Goal: Task Accomplishment & Management: Use online tool/utility

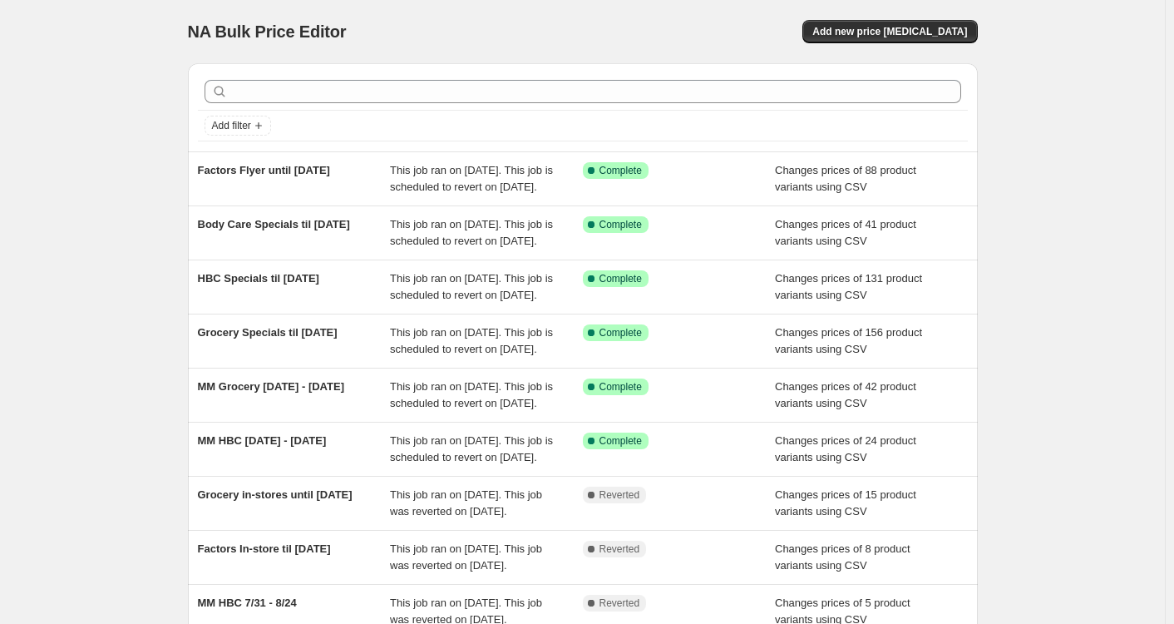
click at [106, 53] on div "NA Bulk Price Editor. This page is ready NA Bulk Price Editor Add new price cha…" at bounding box center [582, 428] width 1165 height 857
click at [916, 33] on span "Add new price change job" at bounding box center [890, 31] width 155 height 13
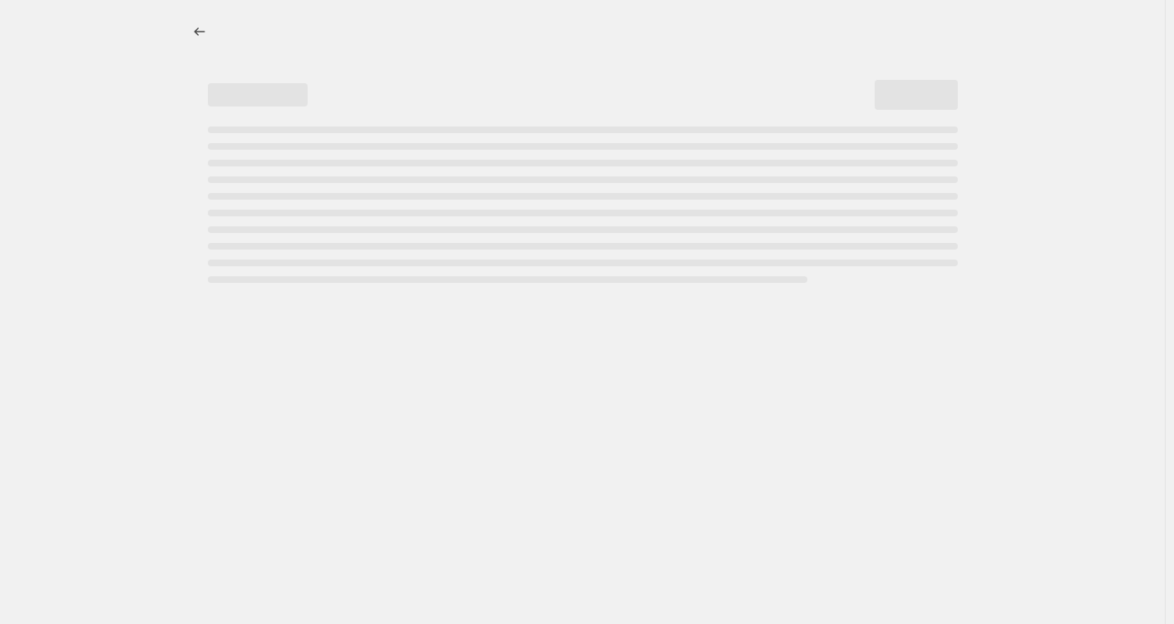
select select "percentage"
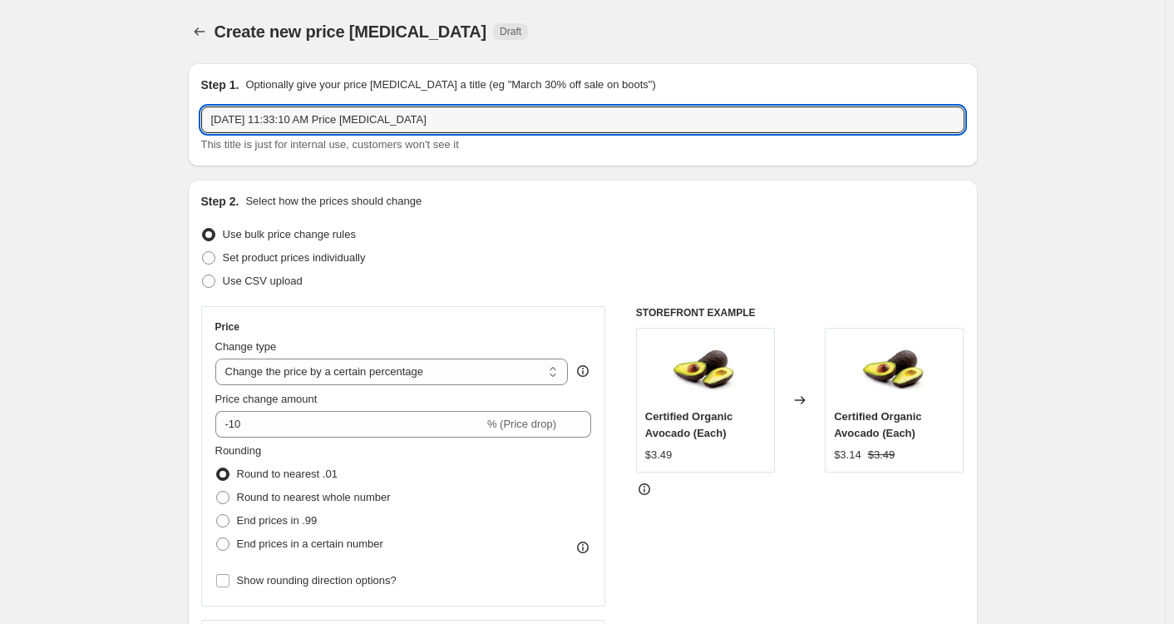
drag, startPoint x: 467, startPoint y: 111, endPoint x: 170, endPoint y: 116, distance: 297.8
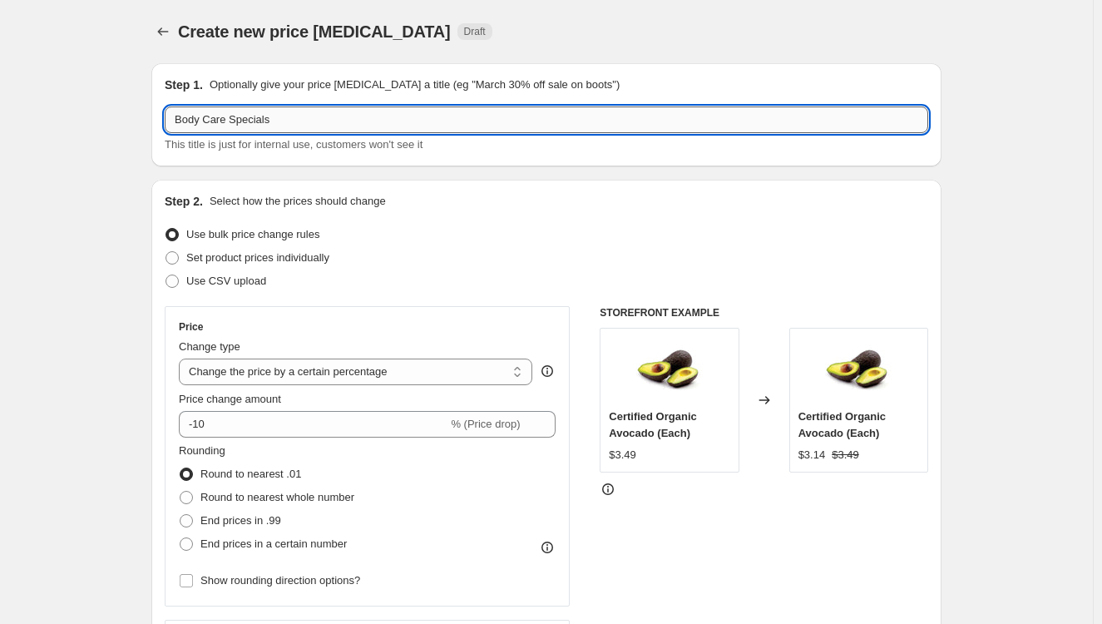
click at [294, 123] on input "Body Care Specials" at bounding box center [547, 119] width 764 height 27
type input "Body Care Specials until Sept 28, 2025"
click at [213, 262] on span "Set product prices individually" at bounding box center [257, 257] width 143 height 12
click at [166, 252] on input "Set product prices individually" at bounding box center [166, 251] width 1 height 1
radio input "true"
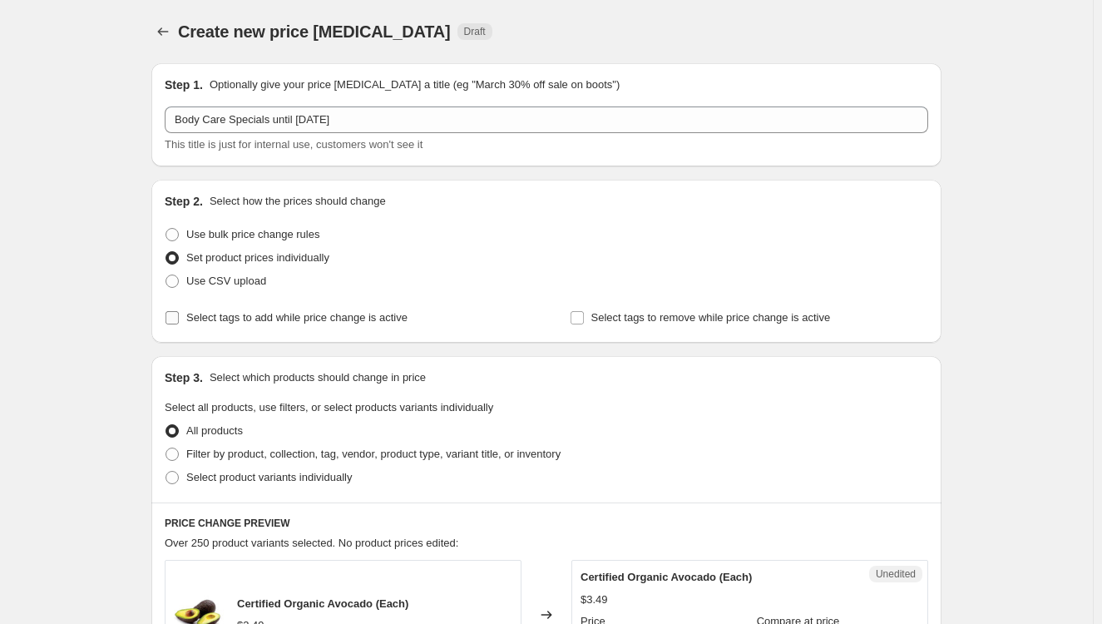
click at [253, 311] on span "Select tags to add while price change is active" at bounding box center [296, 317] width 221 height 12
click at [179, 311] on input "Select tags to add while price change is active" at bounding box center [172, 317] width 13 height 13
checkbox input "true"
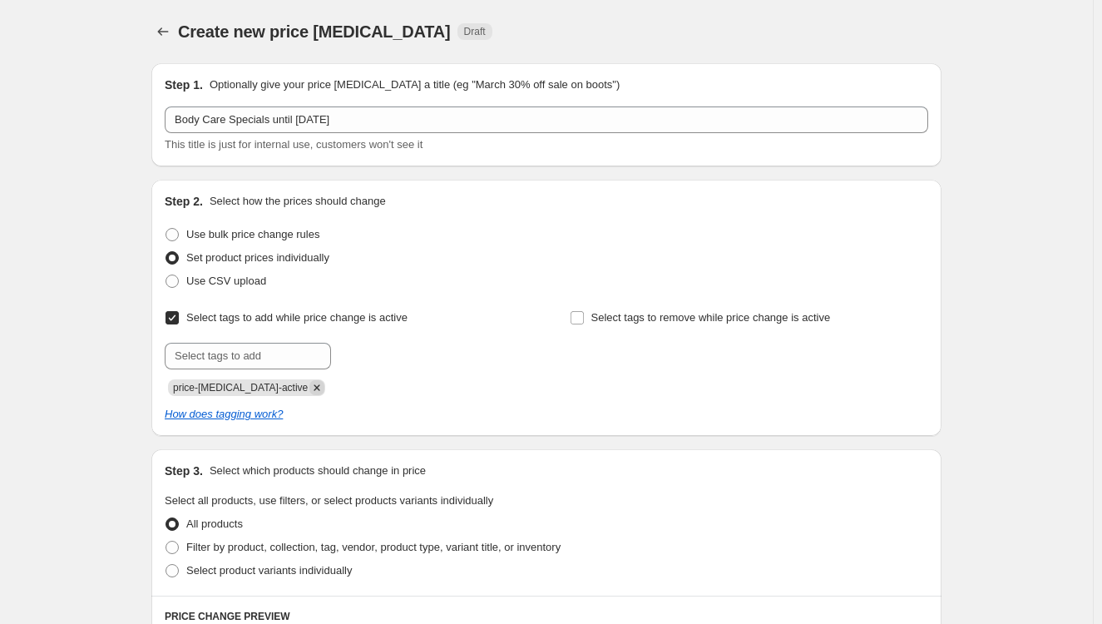
click at [314, 388] on icon "Remove price-change-job-active" at bounding box center [317, 387] width 6 height 6
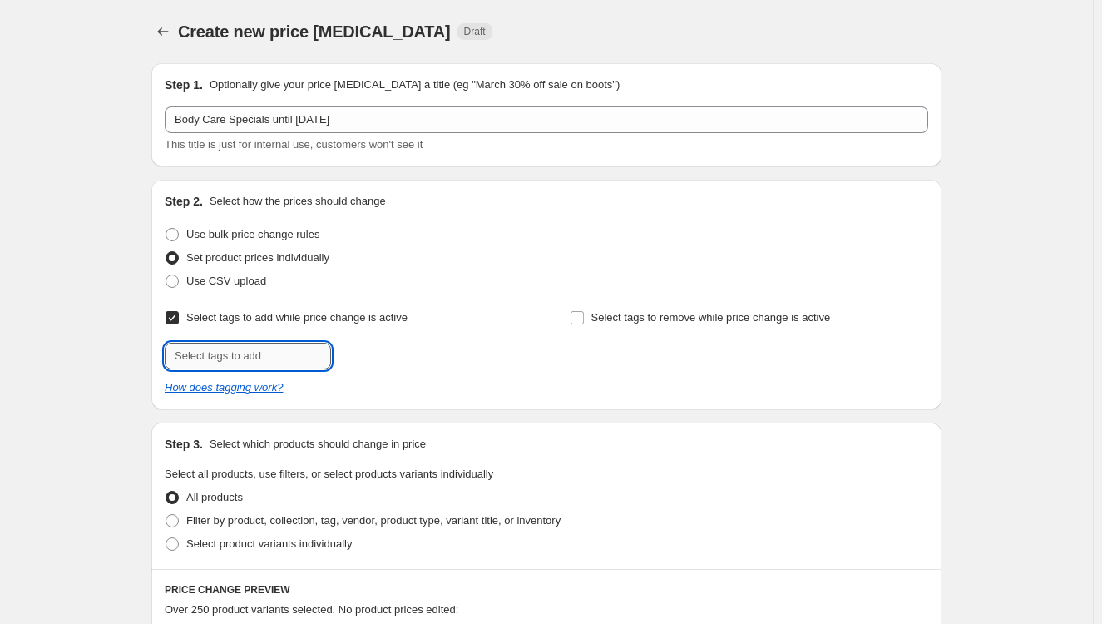
click at [282, 358] on input "text" at bounding box center [248, 356] width 166 height 27
type input "S"
type input "Body-Care-Specials"
click at [434, 349] on span "Body-Care-Sp..." at bounding box center [405, 355] width 75 height 12
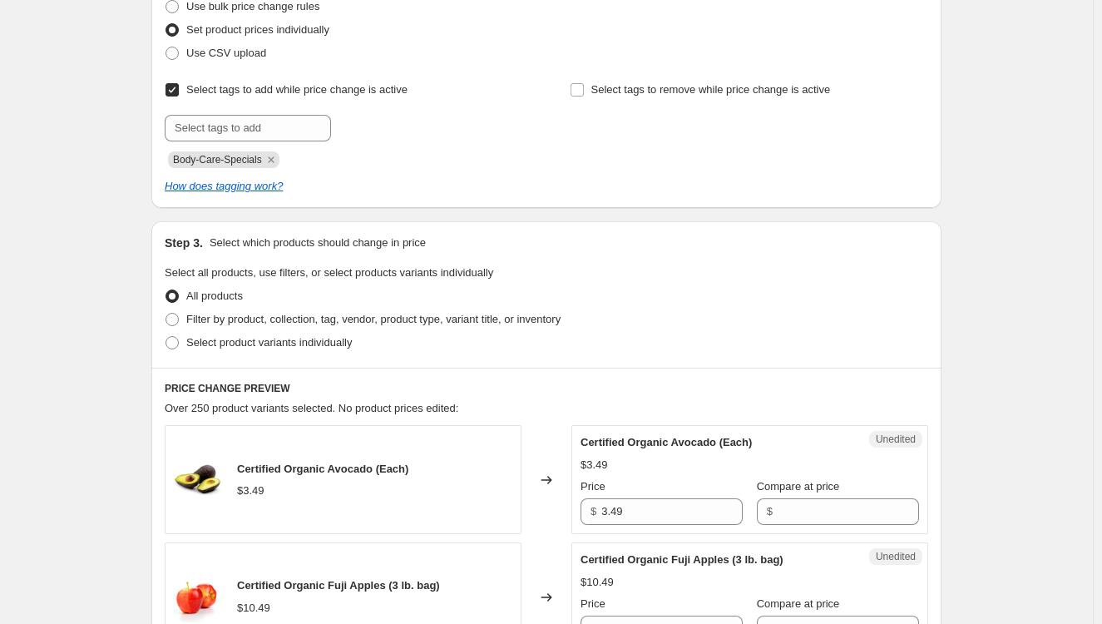
scroll to position [250, 0]
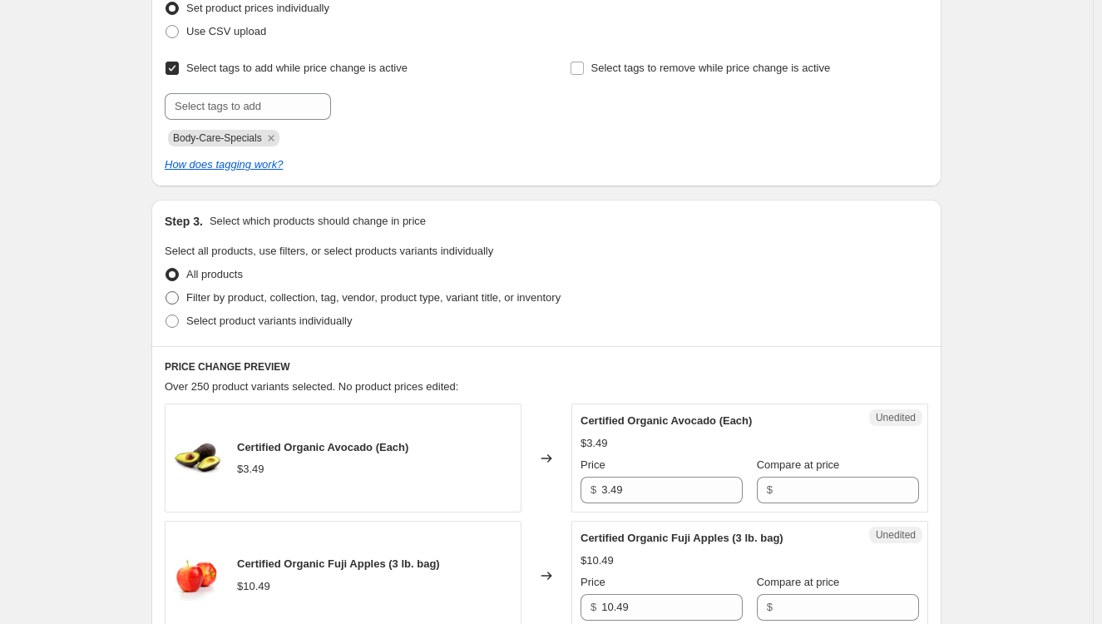
click at [302, 299] on span "Filter by product, collection, tag, vendor, product type, variant title, or inv…" at bounding box center [373, 297] width 374 height 12
click at [166, 292] on input "Filter by product, collection, tag, vendor, product type, variant title, or inv…" at bounding box center [166, 291] width 1 height 1
radio input "true"
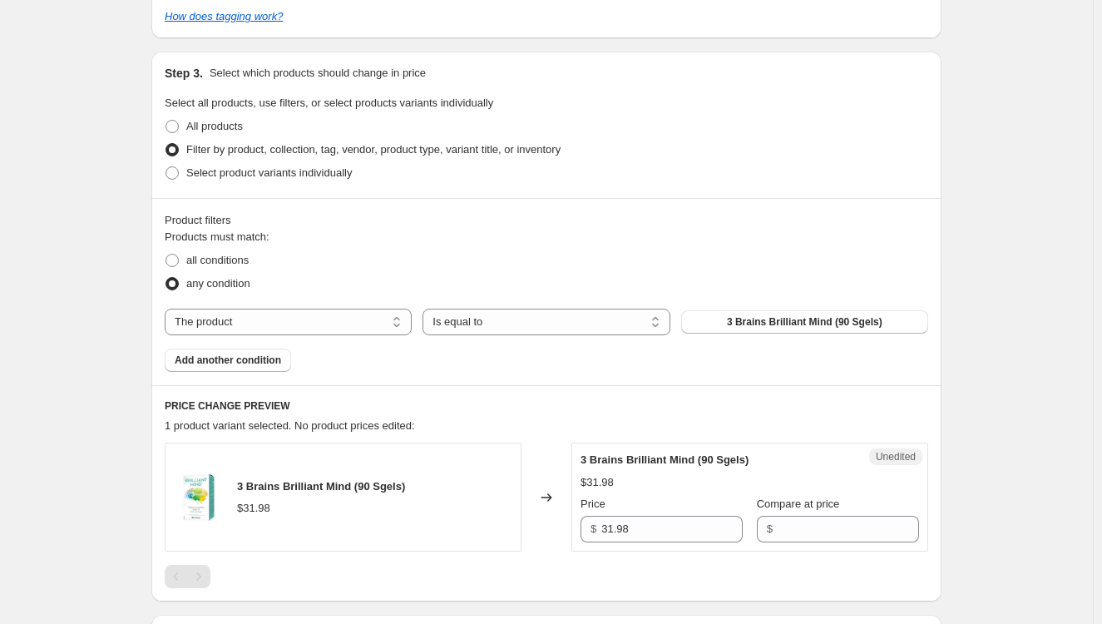
scroll to position [499, 0]
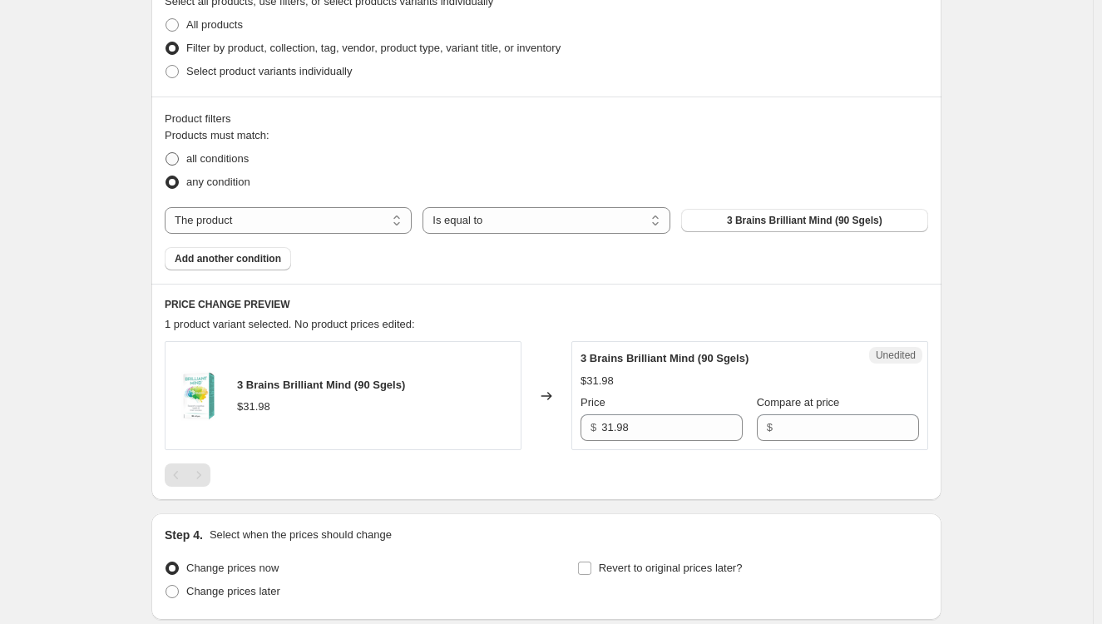
click at [220, 165] on span "all conditions" at bounding box center [217, 158] width 62 height 12
click at [166, 153] on input "all conditions" at bounding box center [166, 152] width 1 height 1
radio input "true"
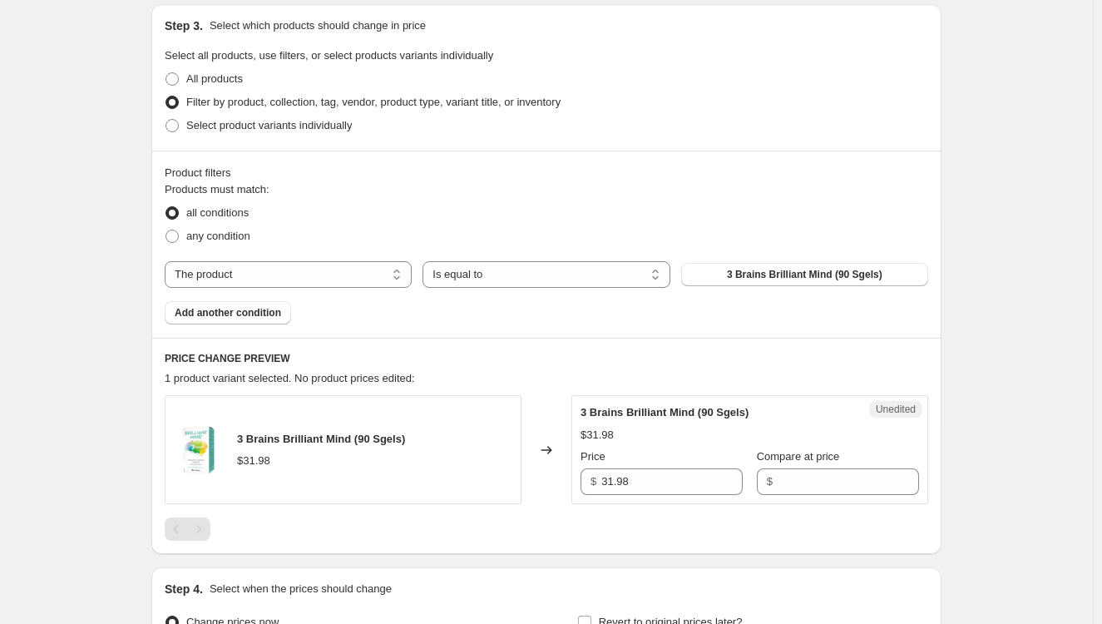
scroll to position [416, 0]
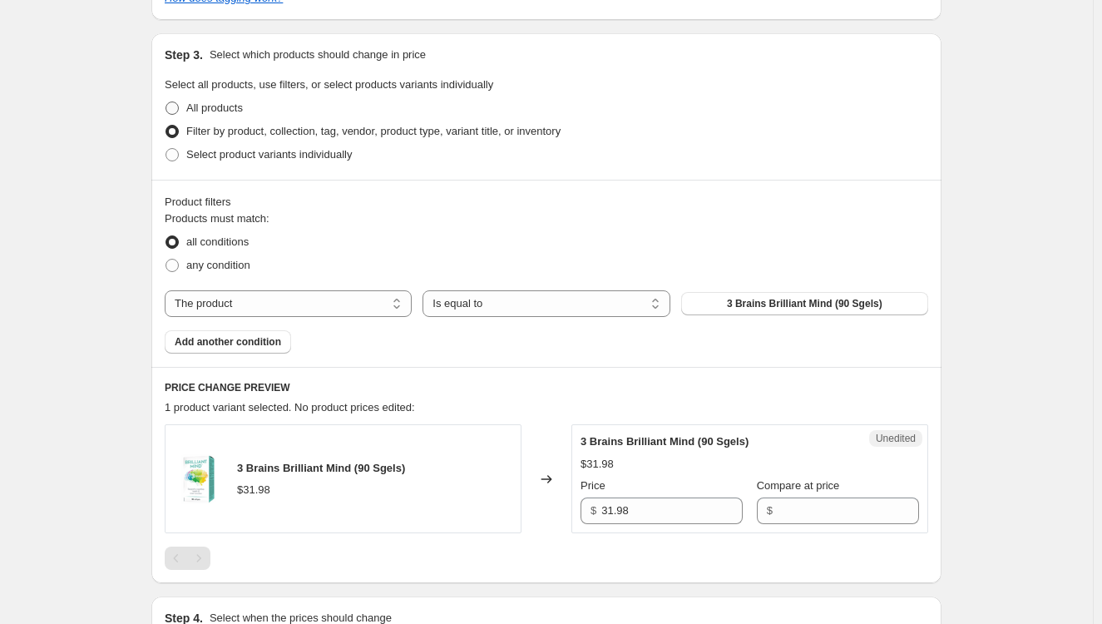
click at [196, 111] on span "All products" at bounding box center [214, 107] width 57 height 12
click at [166, 102] on input "All products" at bounding box center [166, 101] width 1 height 1
radio input "true"
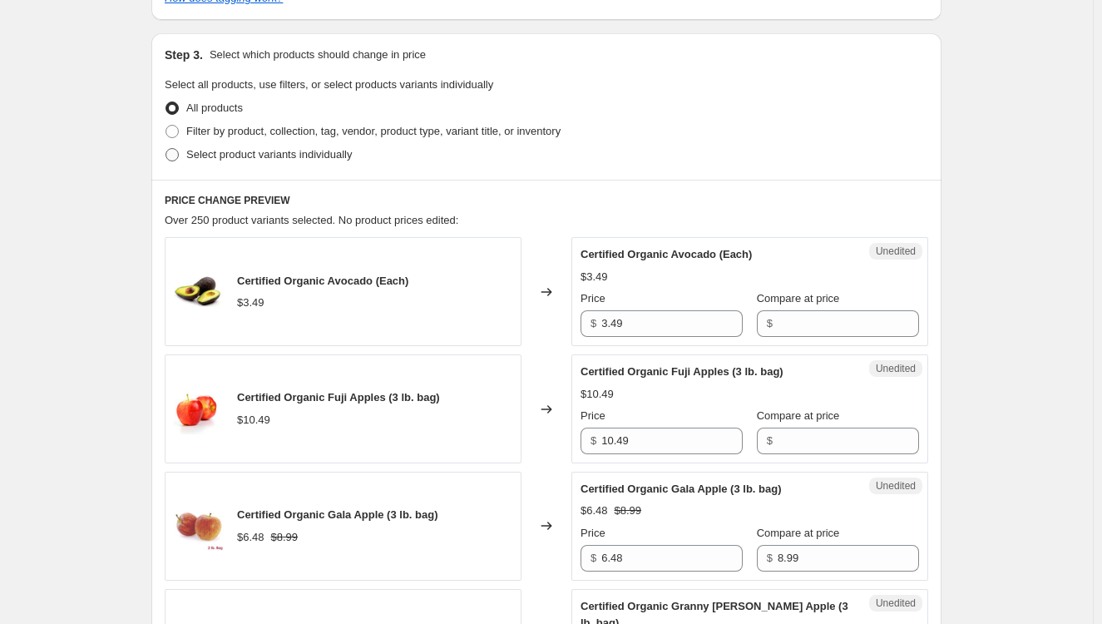
click at [220, 154] on span "Select product variants individually" at bounding box center [269, 154] width 166 height 12
click at [166, 149] on input "Select product variants individually" at bounding box center [166, 148] width 1 height 1
radio input "true"
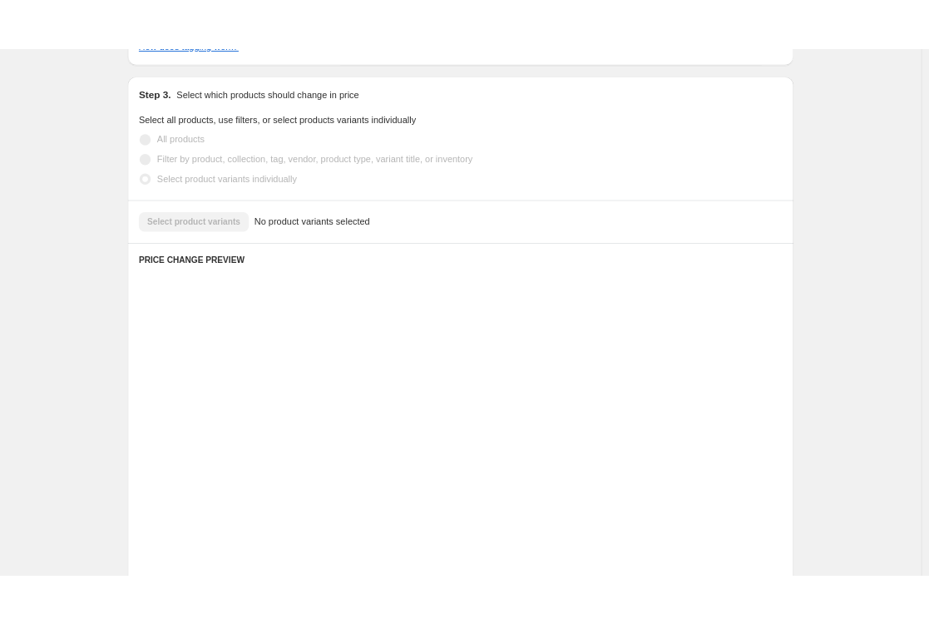
scroll to position [343, 0]
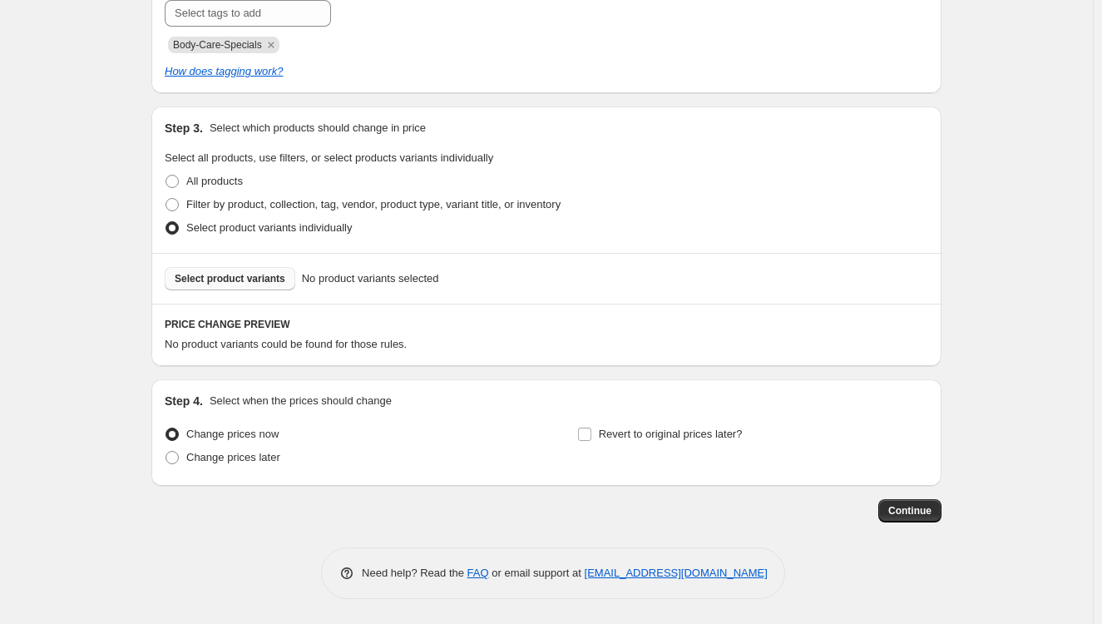
click at [255, 279] on span "Select product variants" at bounding box center [230, 278] width 111 height 13
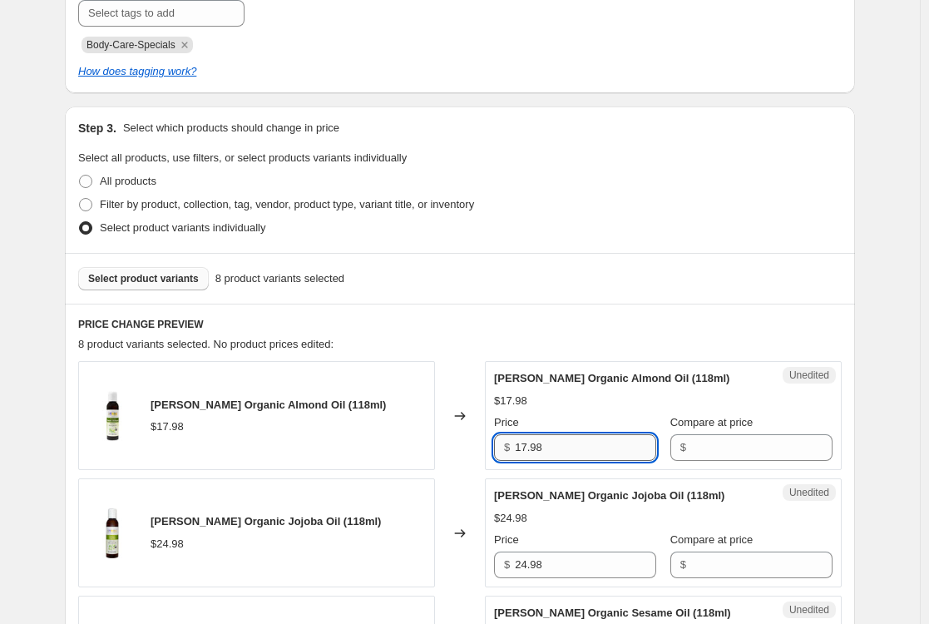
click at [596, 451] on input "17.98" at bounding box center [585, 447] width 141 height 27
type input "15.97"
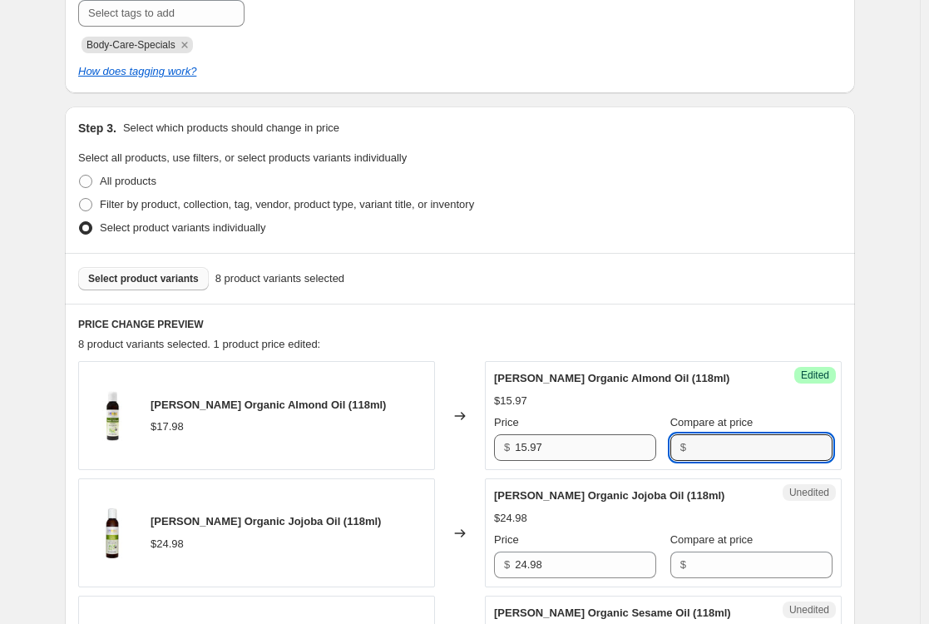
paste input "17.98"
type input "17.98"
click at [647, 164] on fieldset "Select all products, use filters, or select products variants individually All …" at bounding box center [460, 195] width 764 height 90
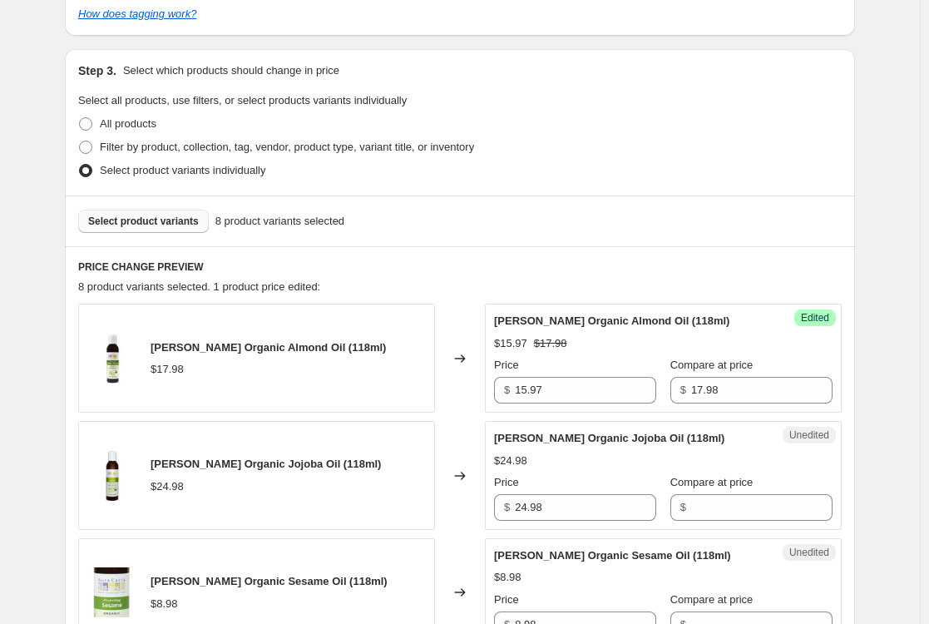
scroll to position [426, 0]
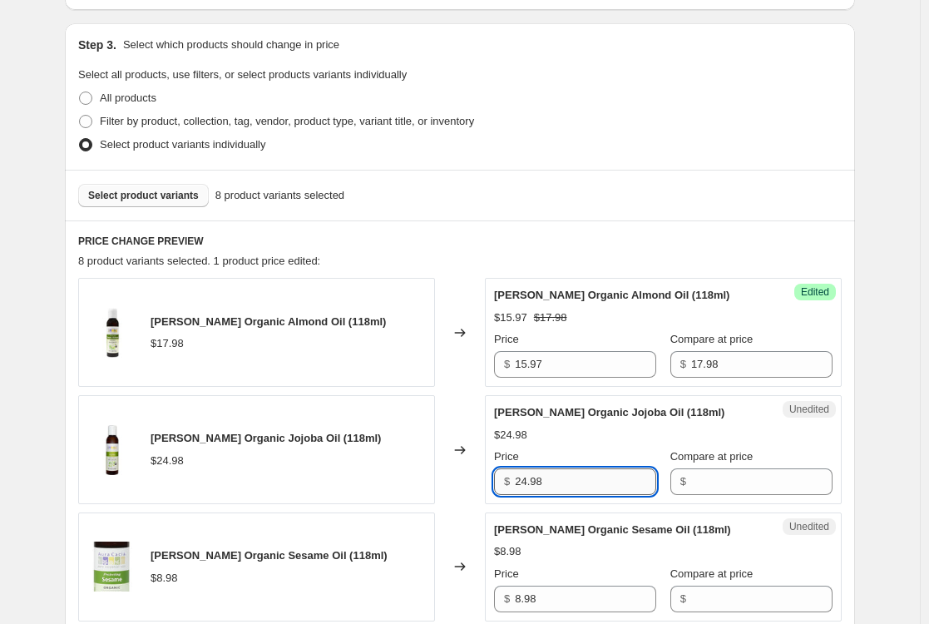
click at [606, 477] on input "24.98" at bounding box center [585, 481] width 141 height 27
type input "18.97"
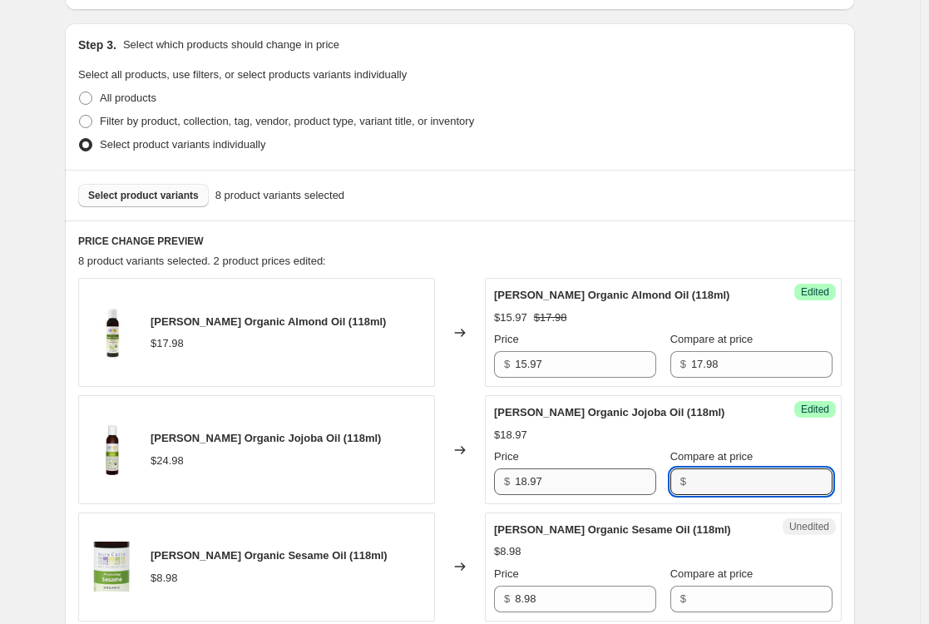
paste input "24.98"
type input "24.98"
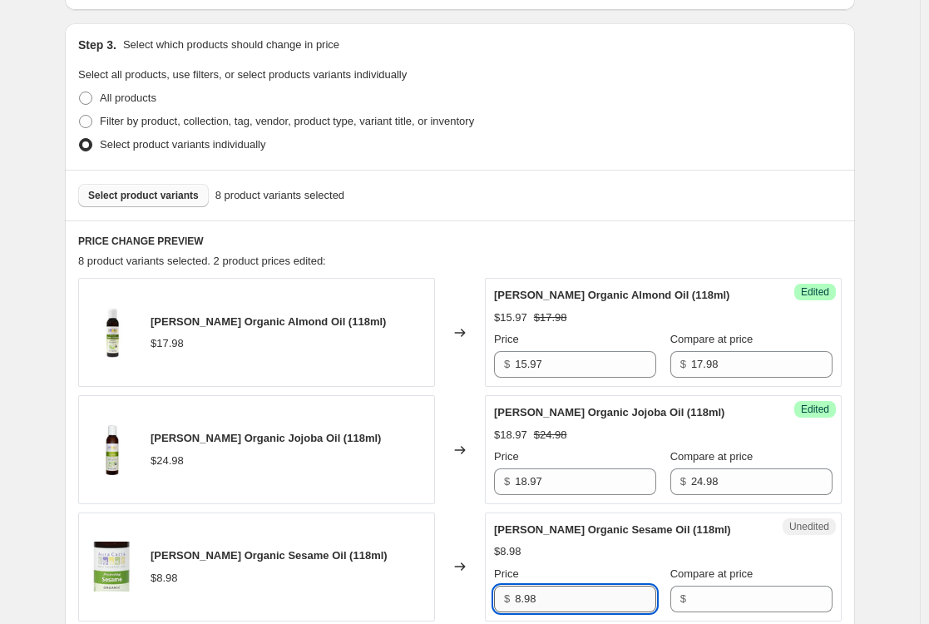
click at [610, 601] on input "8.98" at bounding box center [585, 599] width 141 height 27
type input "7.47"
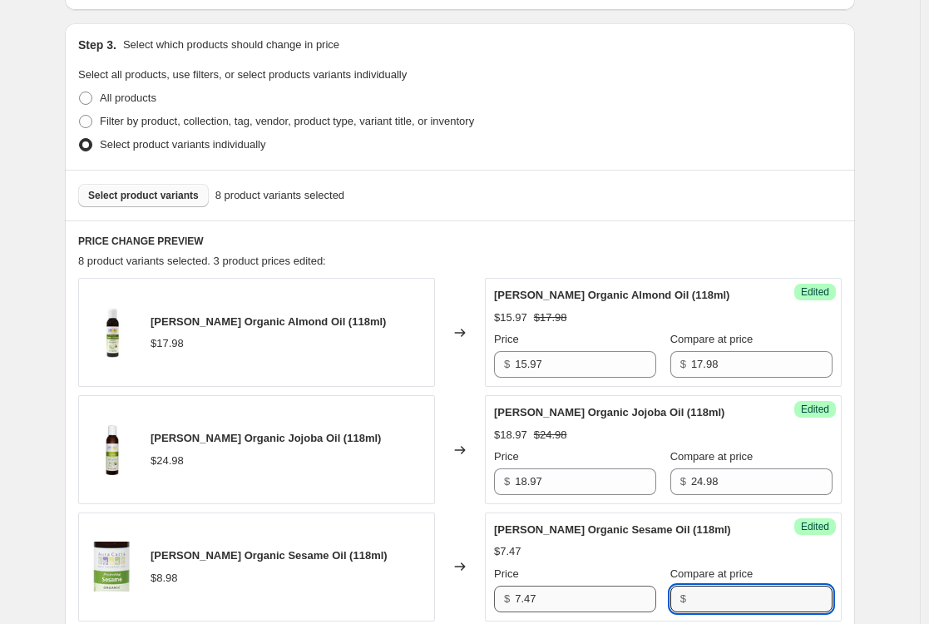
paste input "8.98"
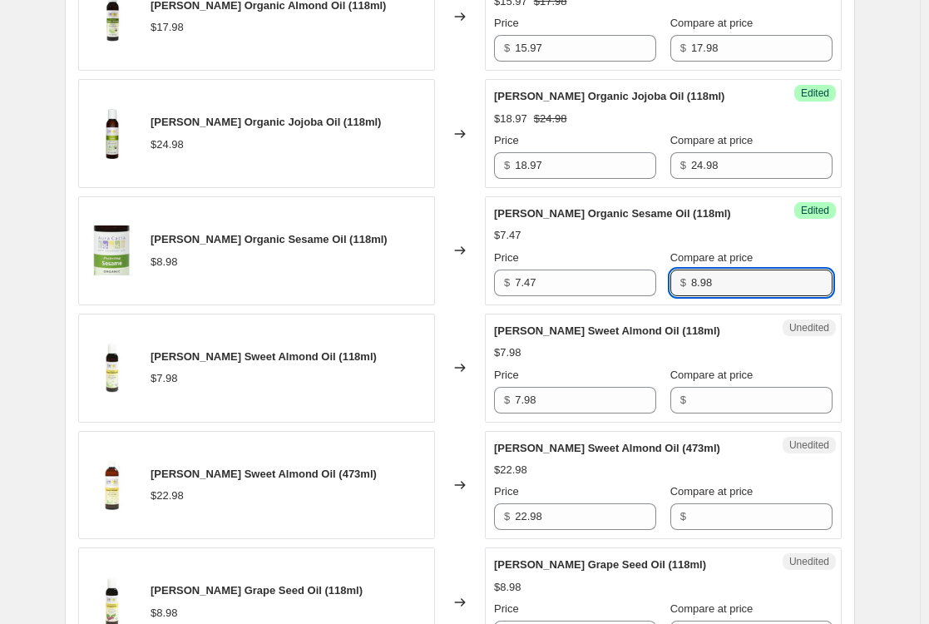
scroll to position [759, 0]
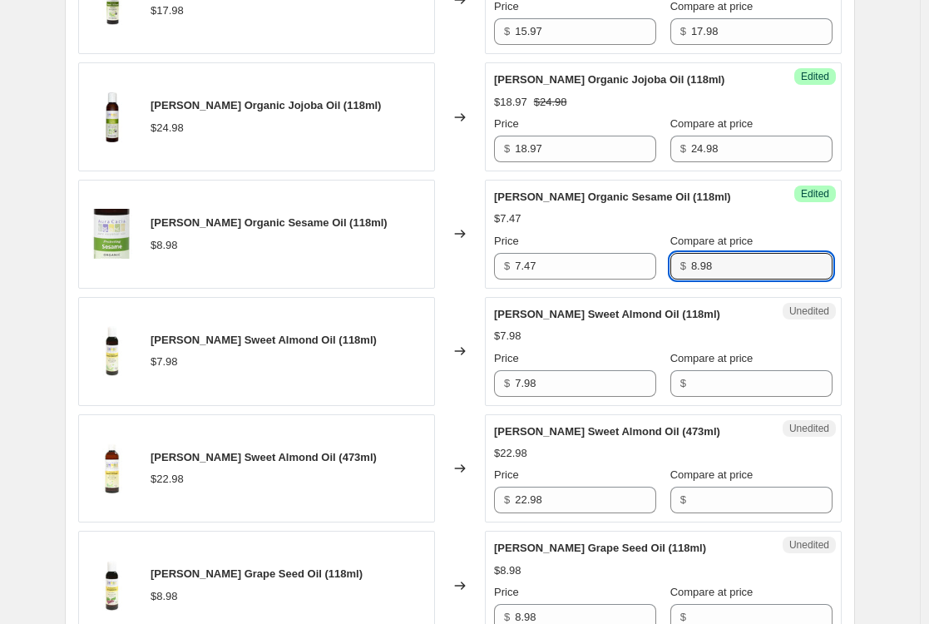
type input "8.98"
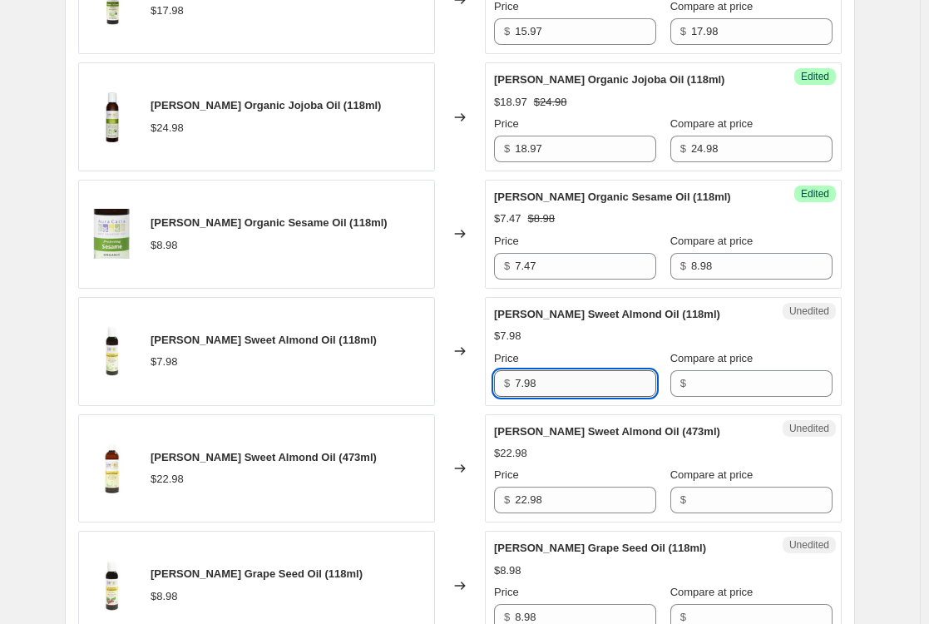
click at [558, 384] on input "7.98" at bounding box center [585, 383] width 141 height 27
click at [589, 388] on input "7.98" at bounding box center [585, 383] width 141 height 27
type input "6.47"
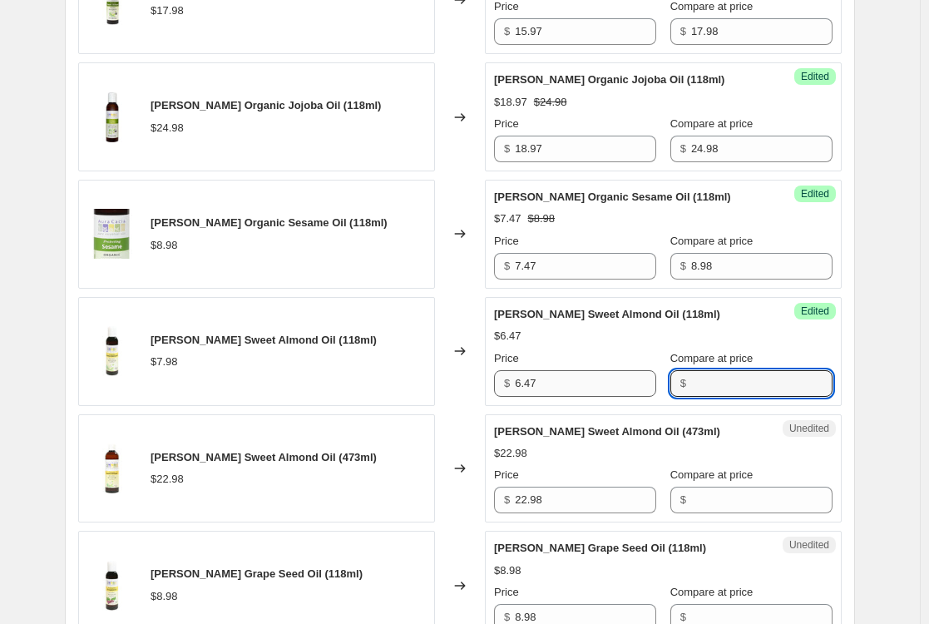
paste input "7.98"
type input "7.98"
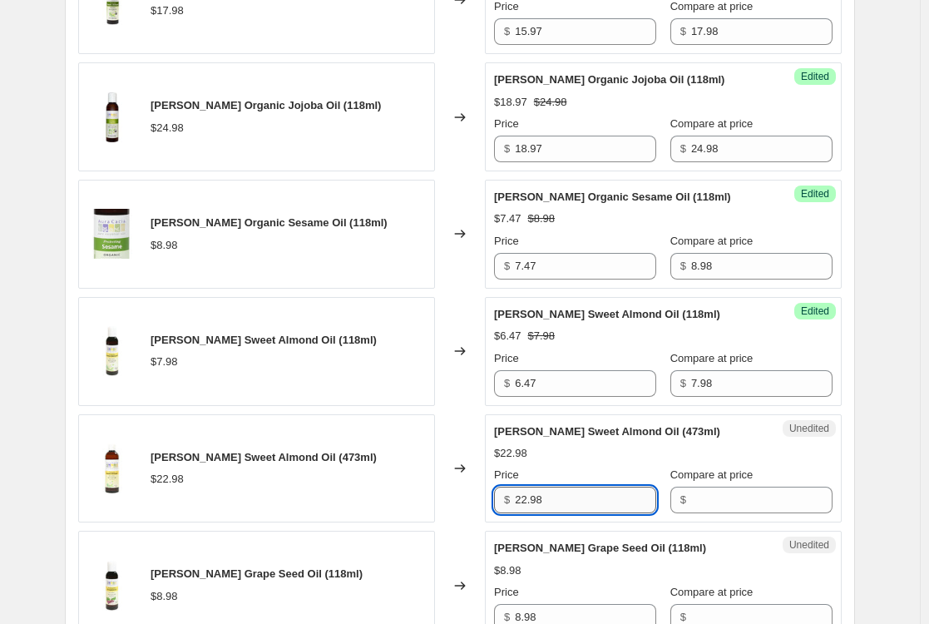
click at [600, 505] on input "22.98" at bounding box center [585, 500] width 141 height 27
type input "18.97"
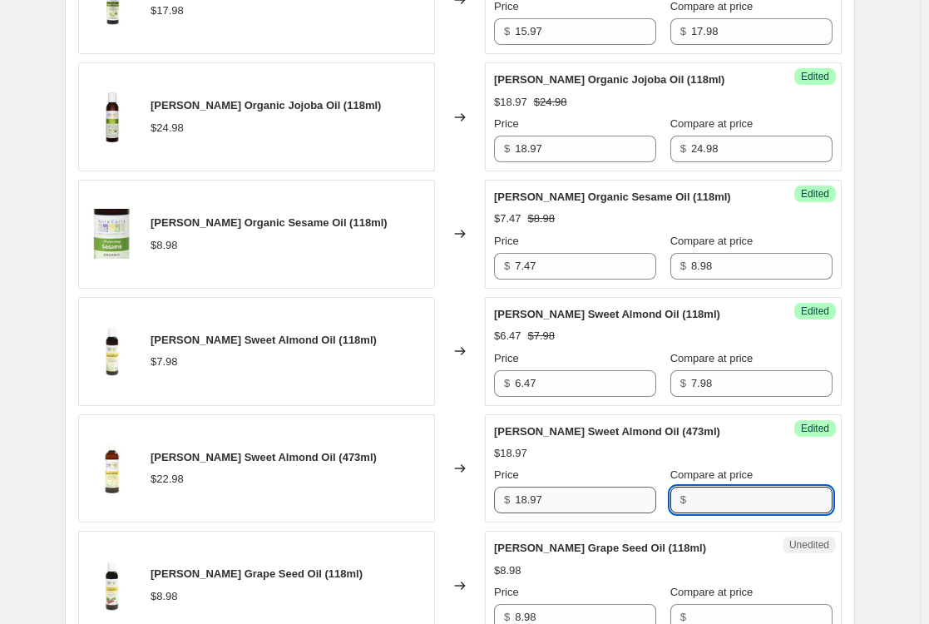
paste input "22.98"
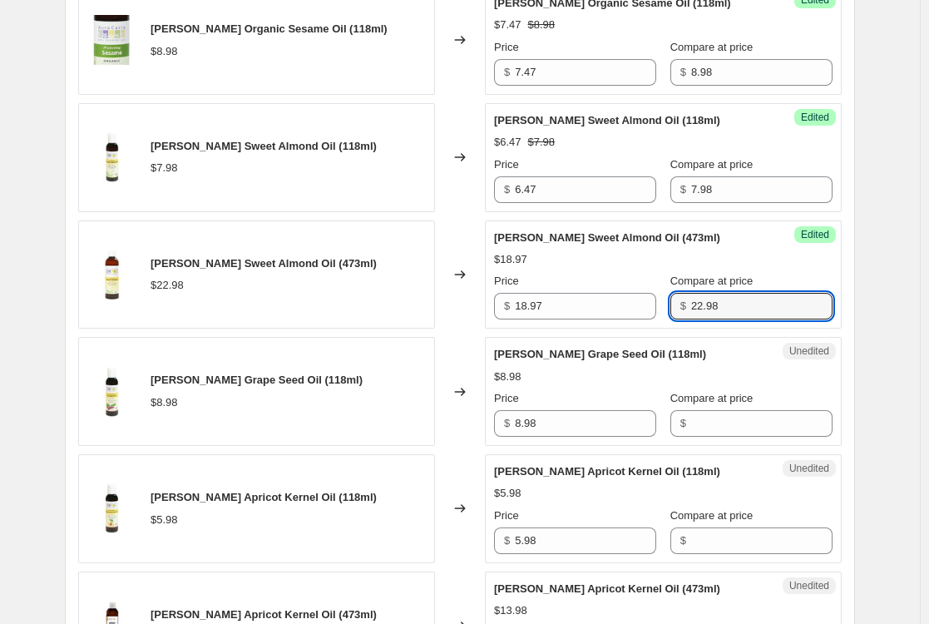
scroll to position [1008, 0]
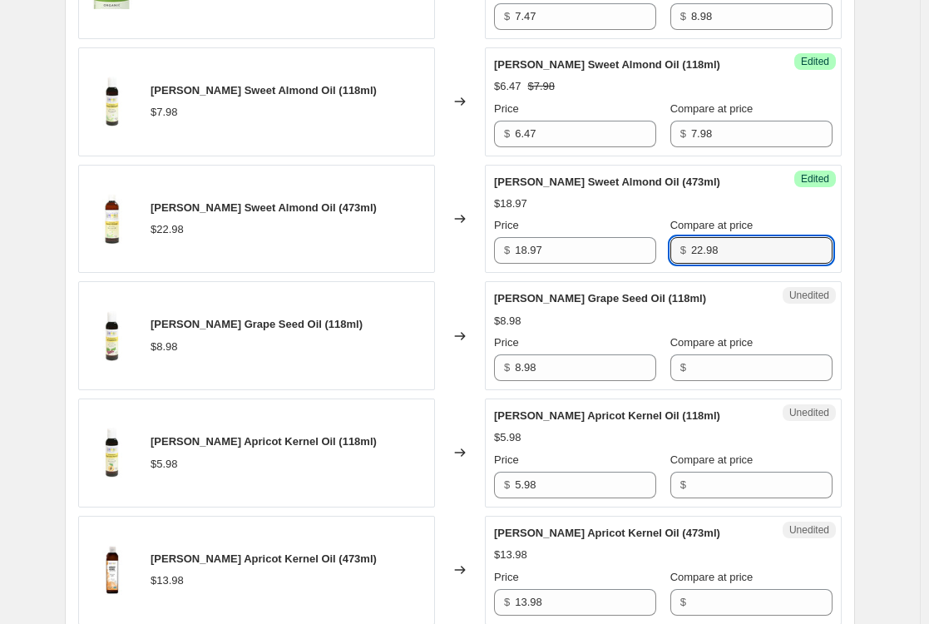
type input "22.98"
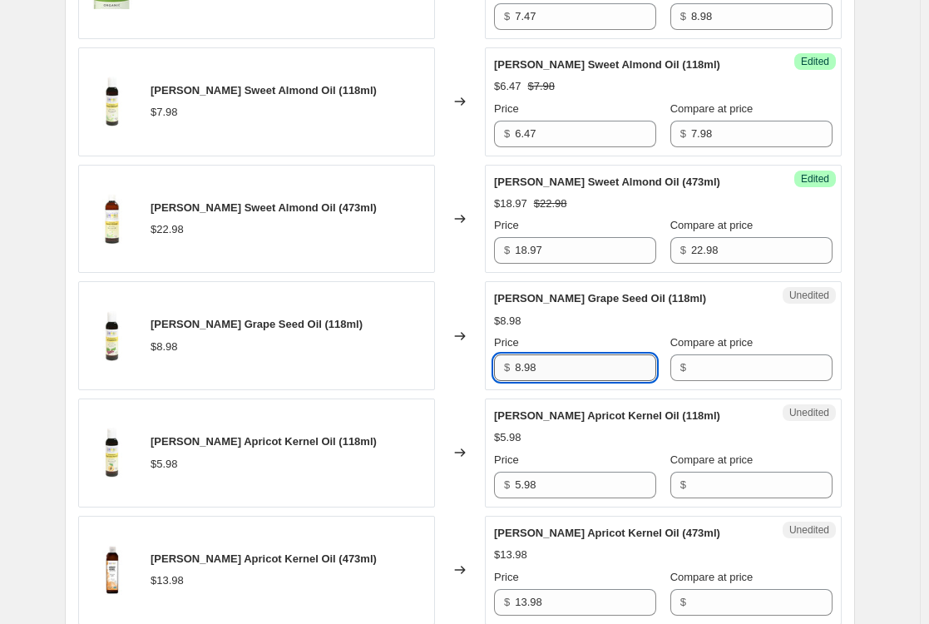
click at [563, 369] on input "8.98" at bounding box center [585, 367] width 141 height 27
drag, startPoint x: 532, startPoint y: 366, endPoint x: 560, endPoint y: 367, distance: 27.5
click at [560, 367] on input "6.967" at bounding box center [585, 367] width 141 height 27
type input "6.97"
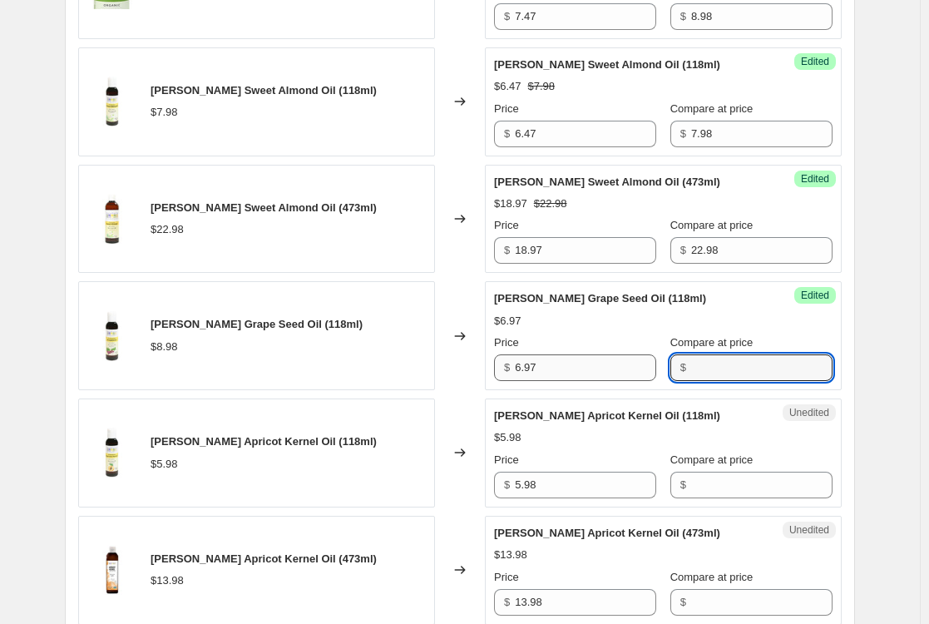
paste input "8.98"
type input "8.98"
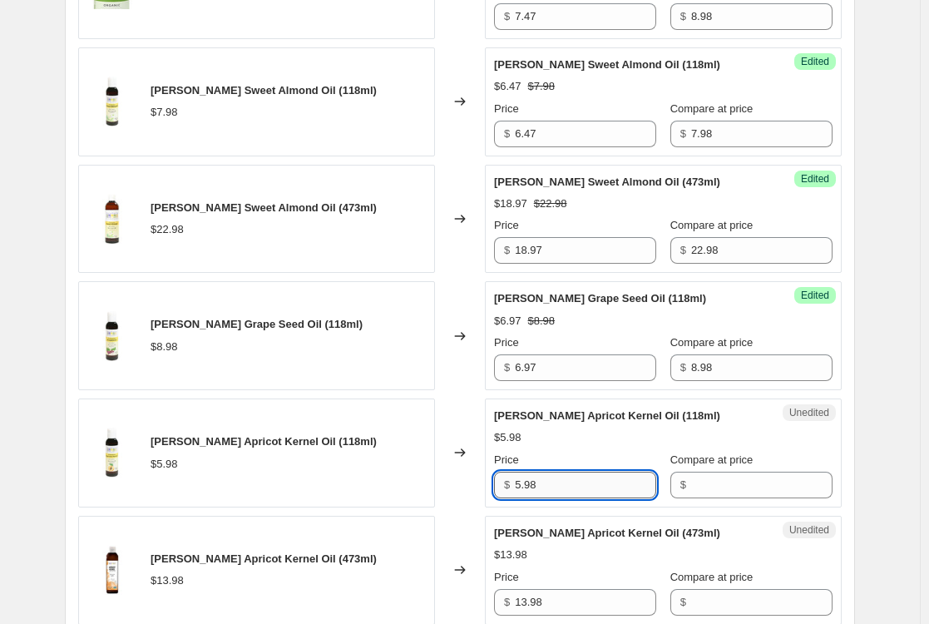
click at [590, 485] on input "5.98" at bounding box center [585, 485] width 141 height 27
click at [586, 482] on input "5.98" at bounding box center [585, 485] width 141 height 27
click at [561, 483] on input "5.98" at bounding box center [585, 485] width 141 height 27
type input "6.47"
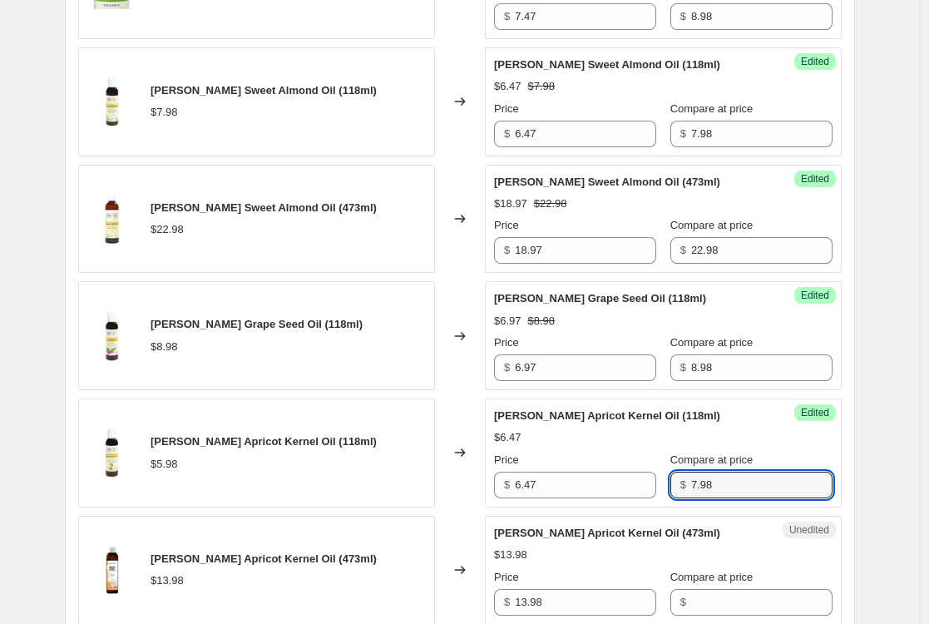
type input "7.98"
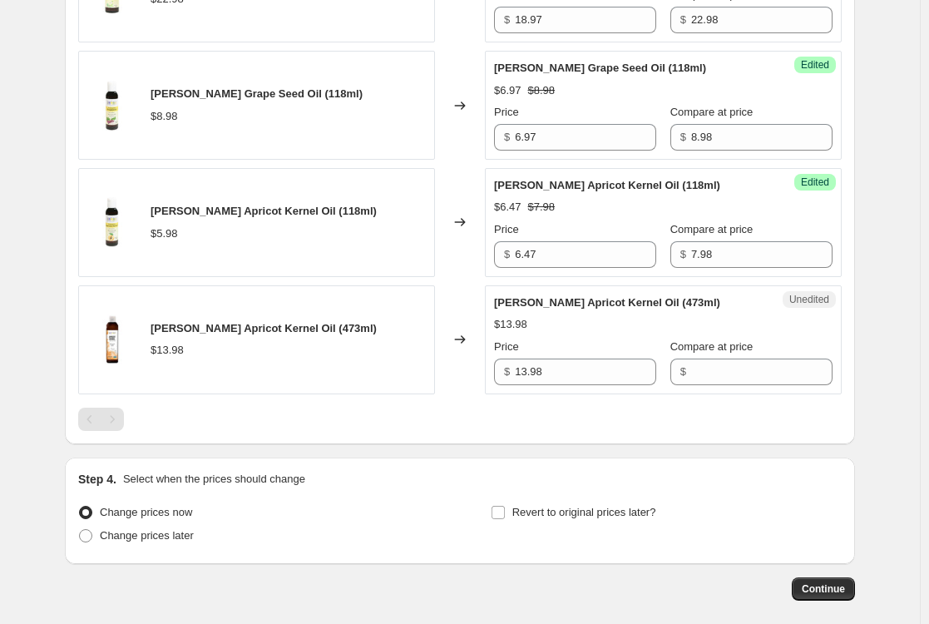
scroll to position [1258, 0]
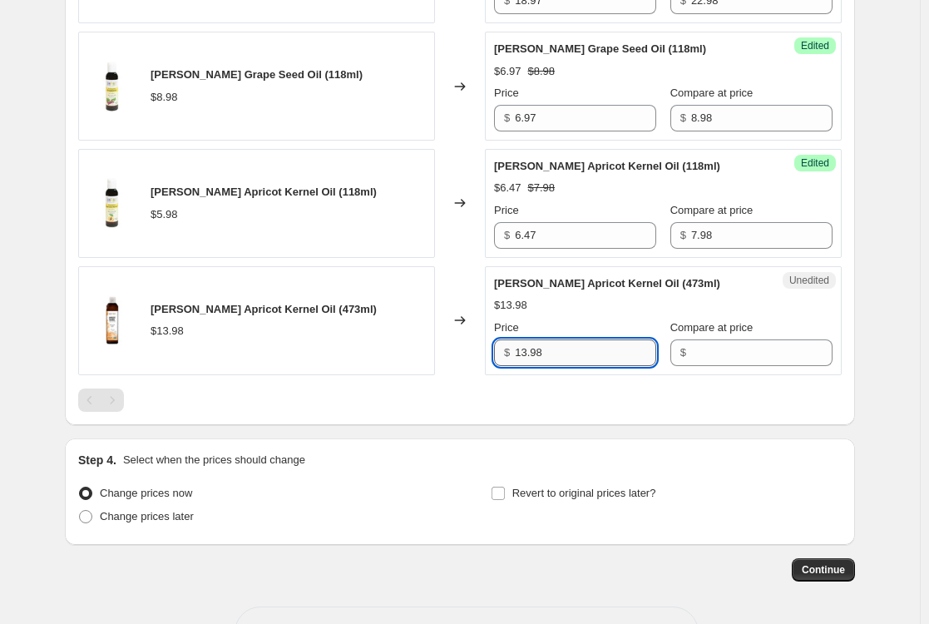
click at [572, 348] on input "13.98" at bounding box center [585, 352] width 141 height 27
type input "15.97"
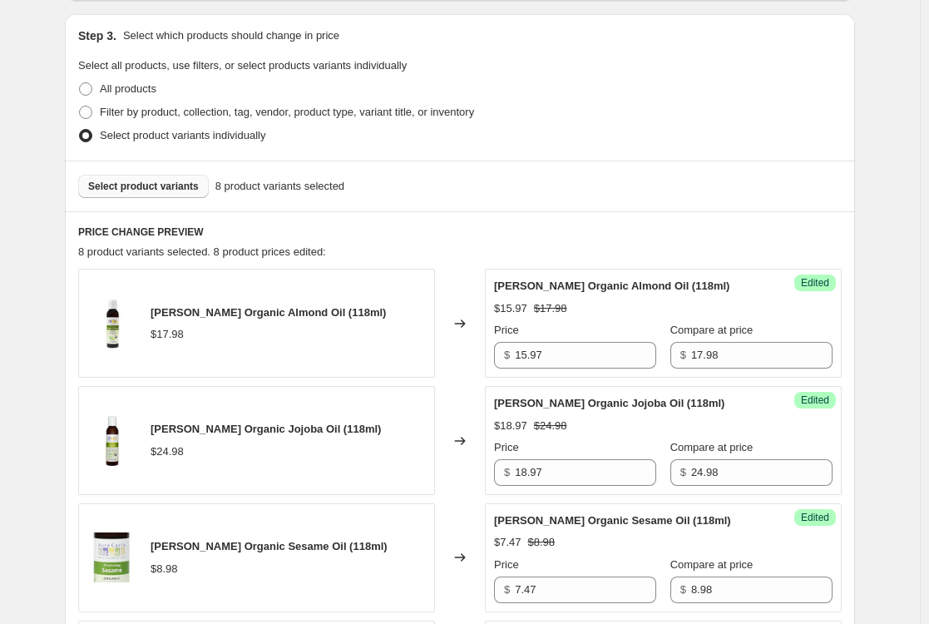
scroll to position [343, 0]
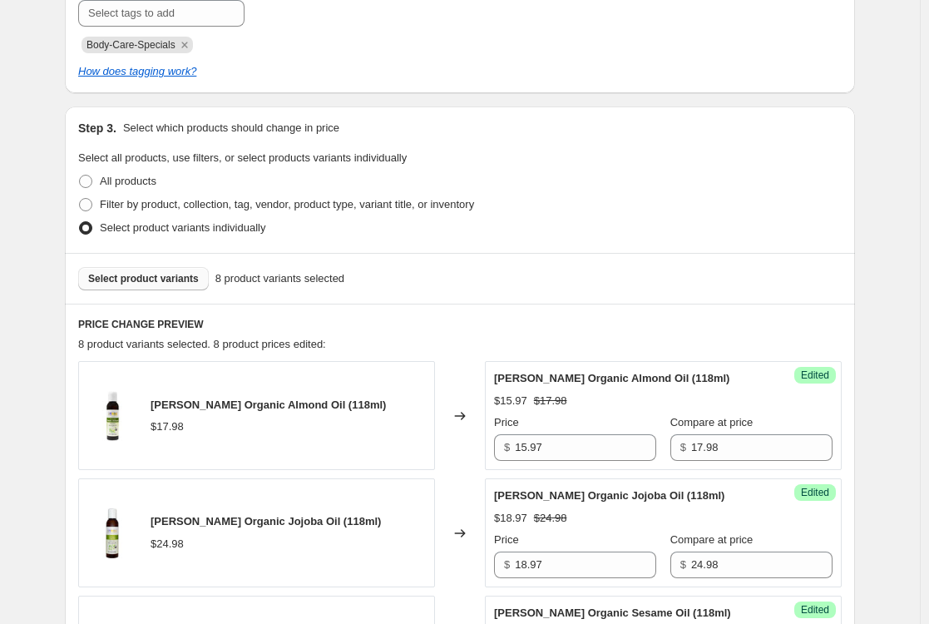
type input "17.98"
click at [156, 279] on span "Select product variants" at bounding box center [143, 278] width 111 height 13
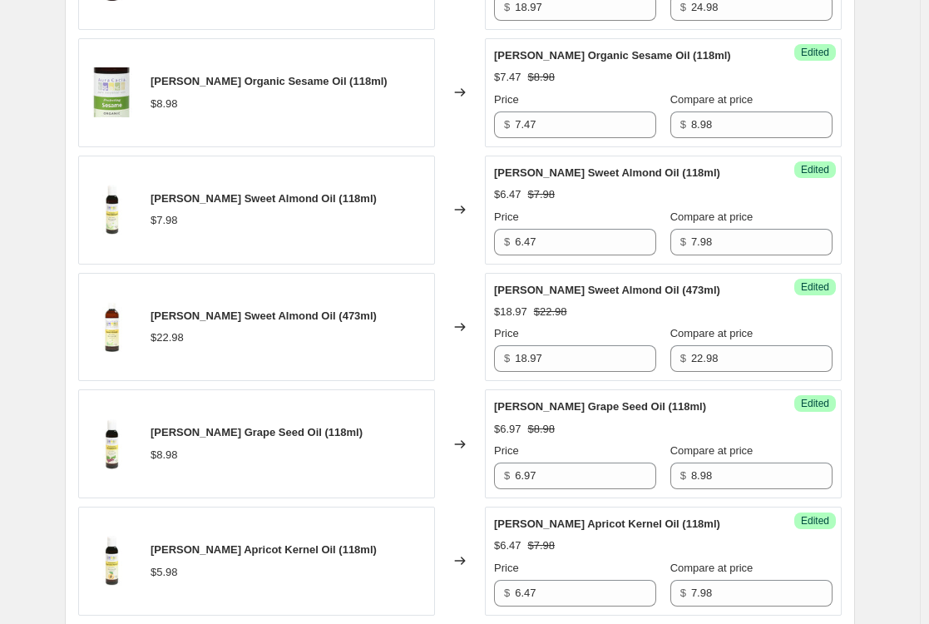
scroll to position [1341, 0]
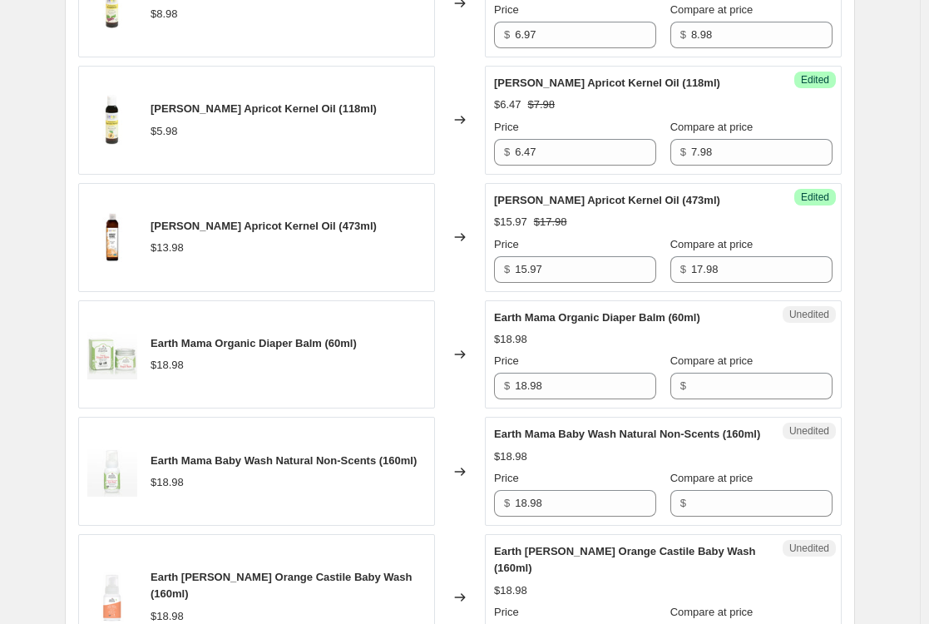
click at [462, 313] on div "Changed to" at bounding box center [460, 354] width 50 height 109
click at [620, 485] on div "Earth Mama Baby Wash Natural Non-Scents (160ml) $18.98 Price $ 18.98 Compare at…" at bounding box center [663, 471] width 339 height 91
click at [561, 517] on input "18.98" at bounding box center [585, 503] width 141 height 27
type input "14.97"
paste input "18.98"
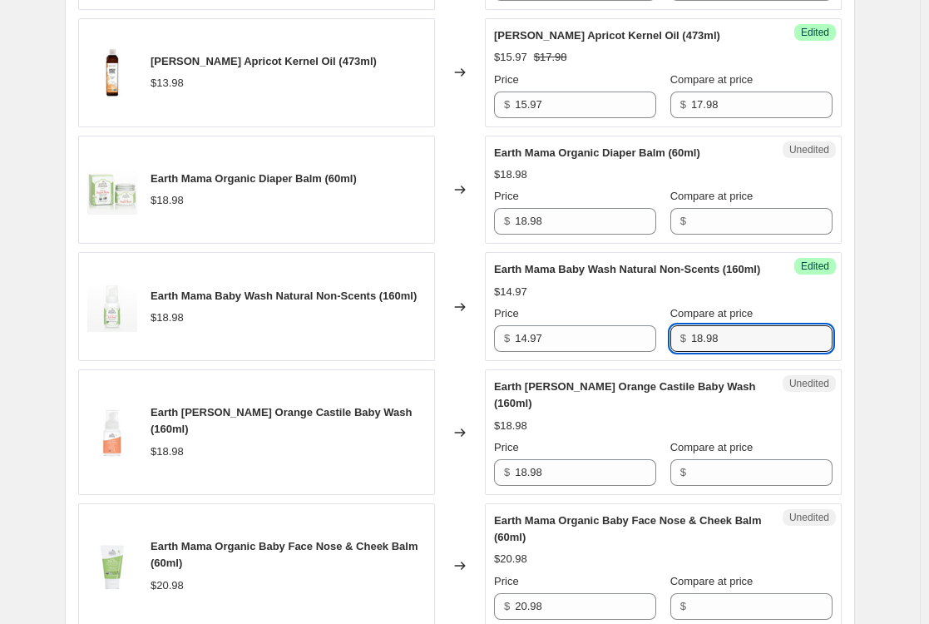
scroll to position [1507, 0]
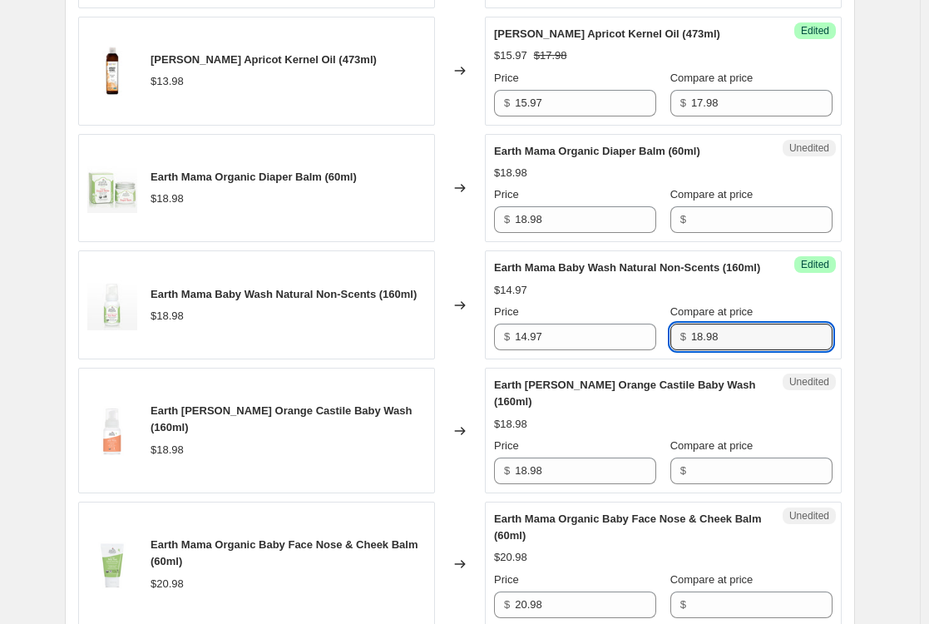
type input "18.98"
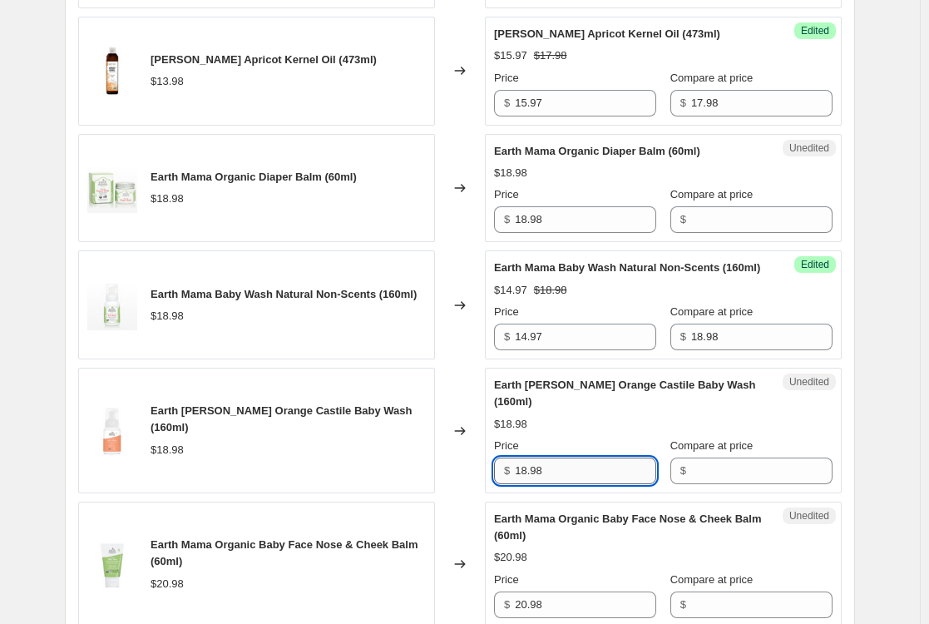
click at [574, 484] on input "18.98" at bounding box center [585, 470] width 141 height 27
click at [570, 484] on input "18.98" at bounding box center [585, 470] width 141 height 27
type input "14.97"
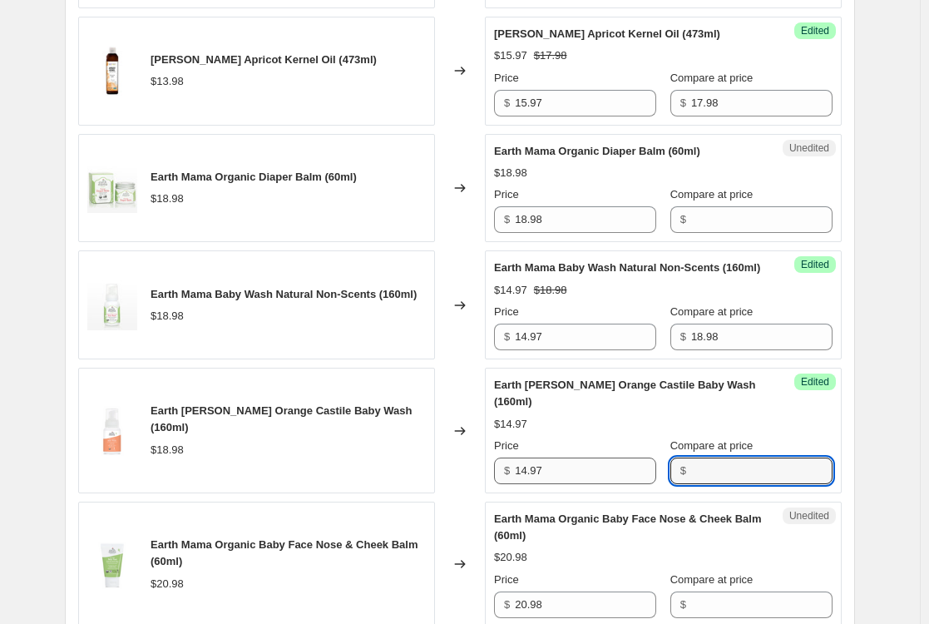
paste input "18.98"
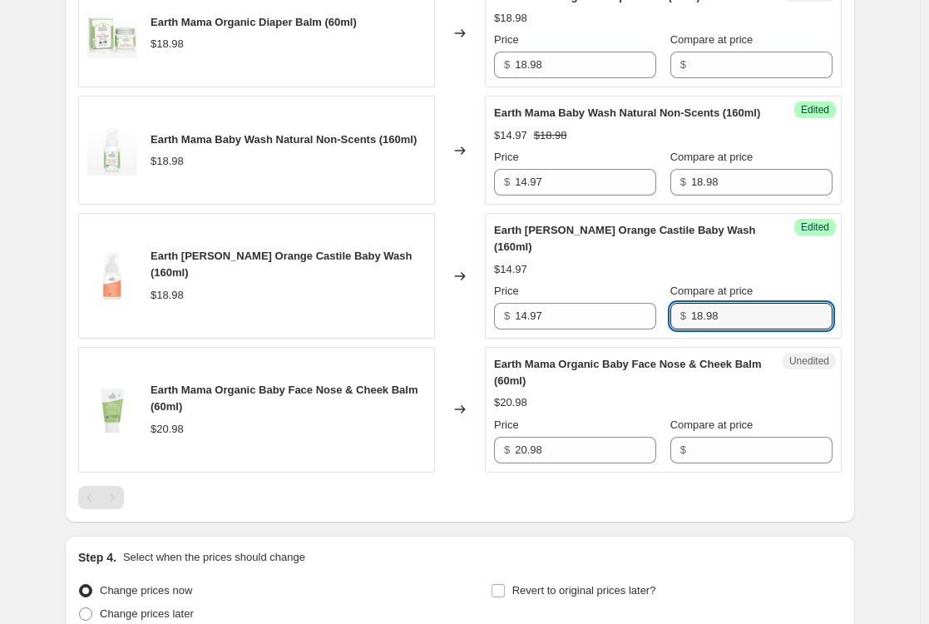
scroll to position [1674, 0]
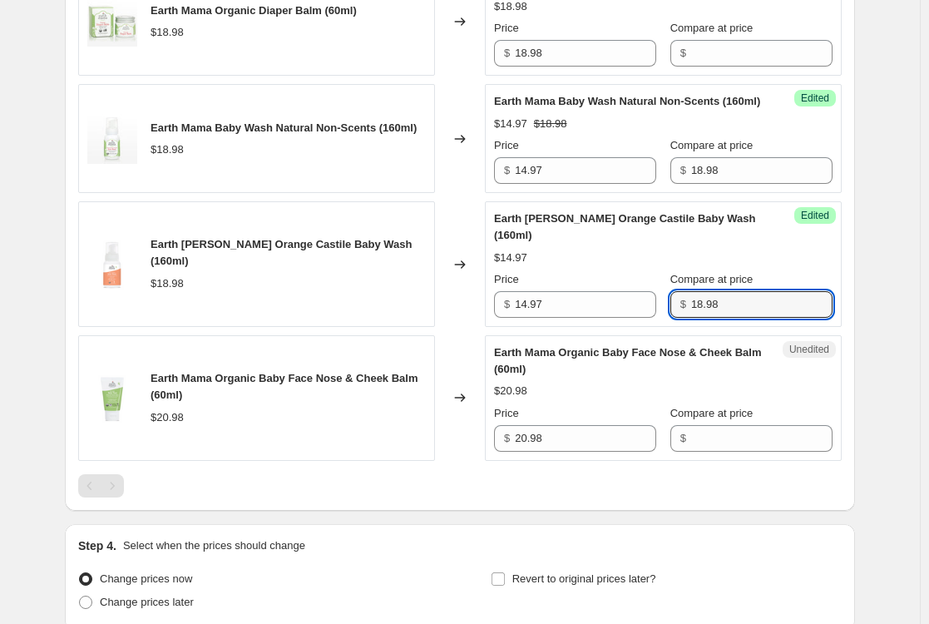
type input "18.98"
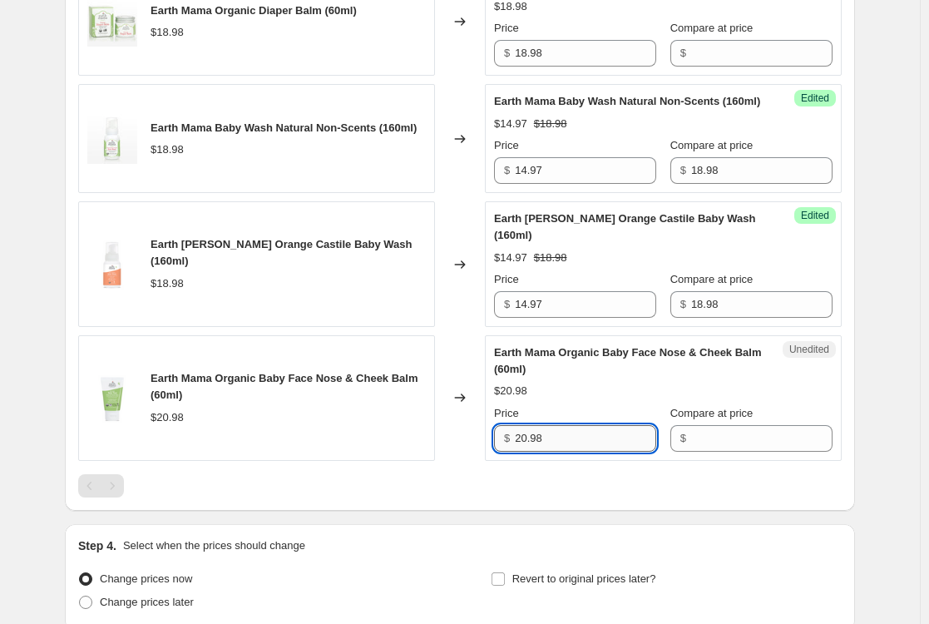
click at [586, 452] on input "20.98" at bounding box center [585, 438] width 141 height 27
type input "15.97"
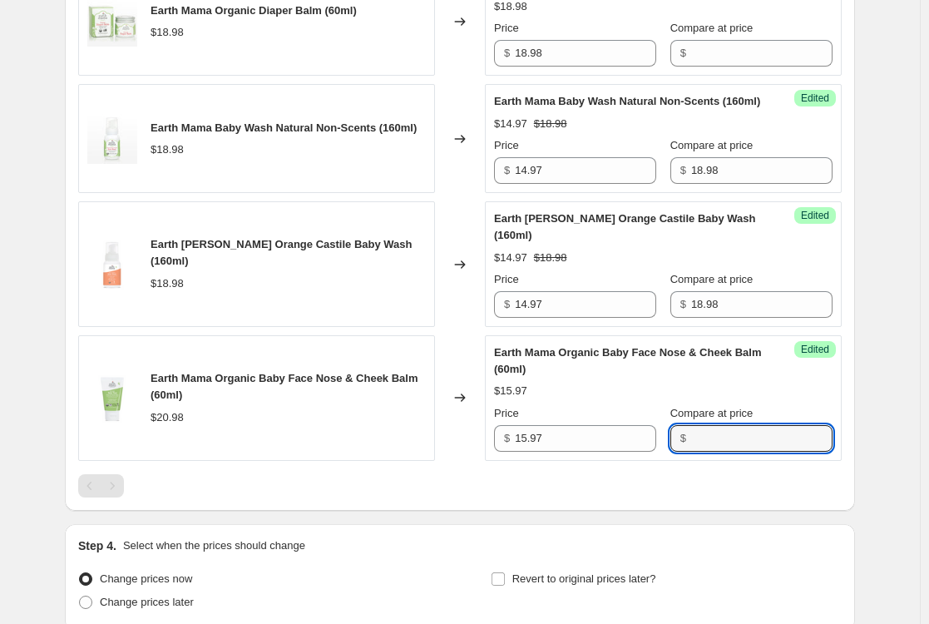
paste input "20.98"
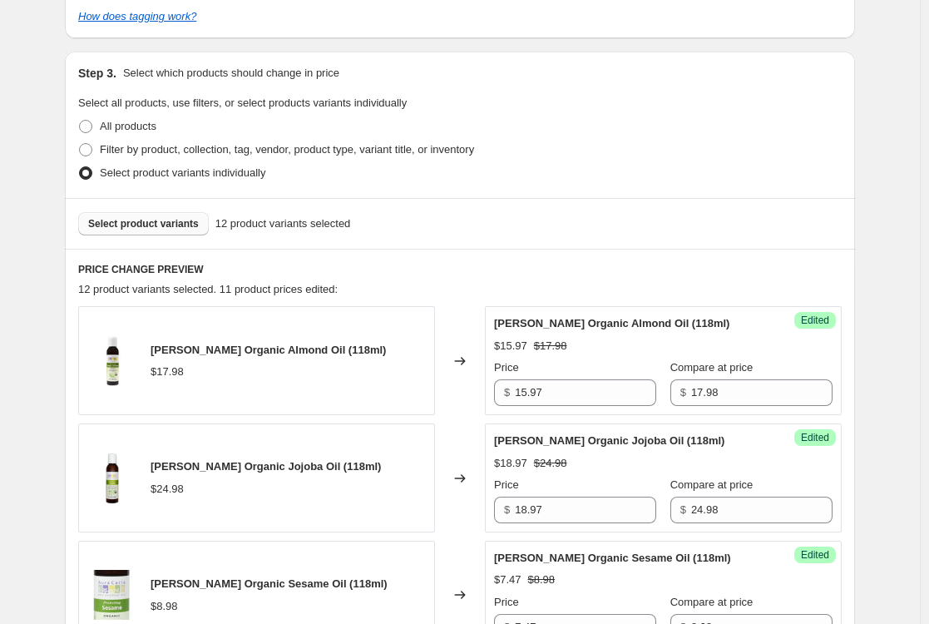
scroll to position [416, 0]
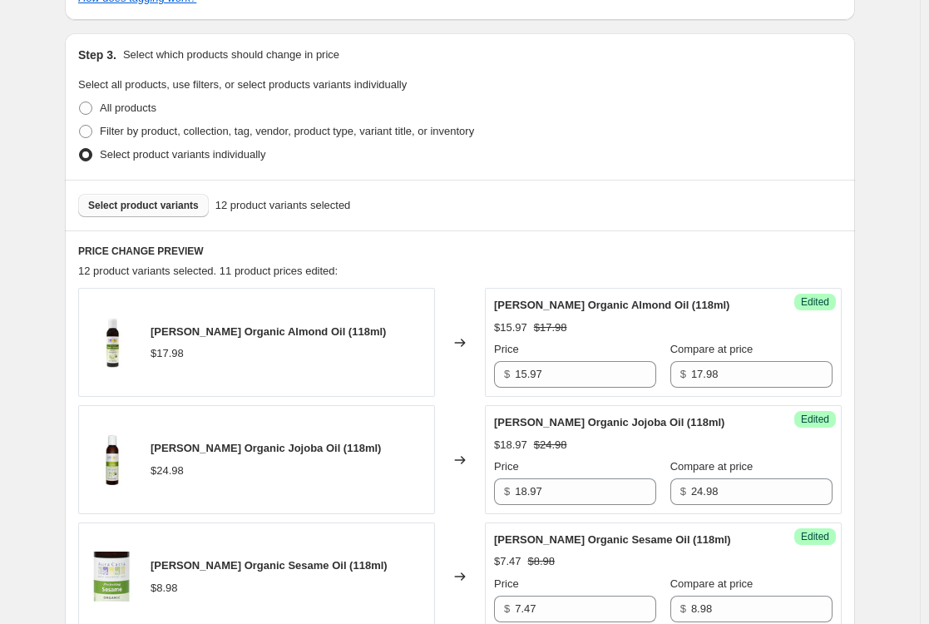
type input "20.98"
click at [177, 203] on span "Select product variants" at bounding box center [143, 205] width 111 height 13
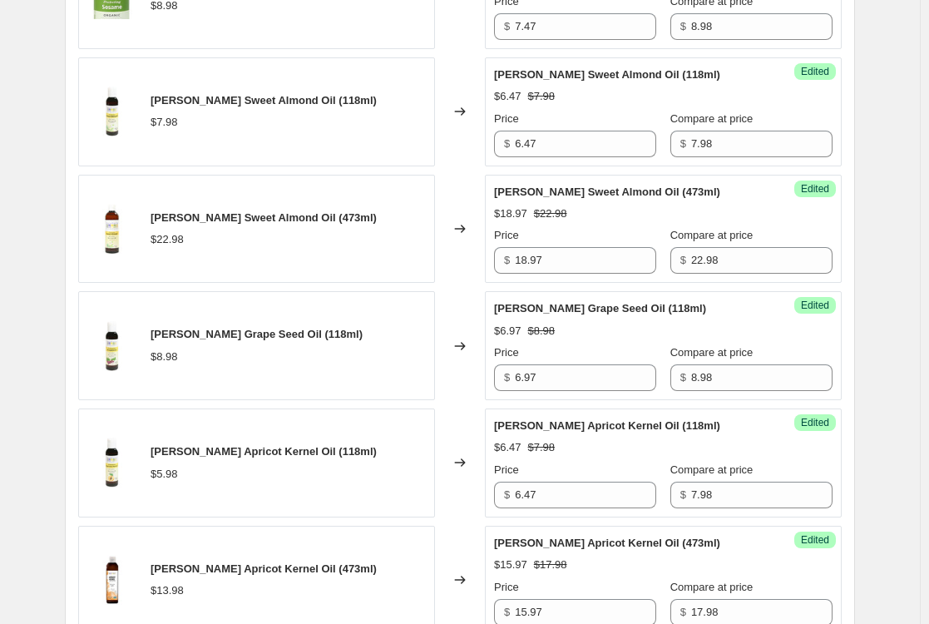
scroll to position [1664, 0]
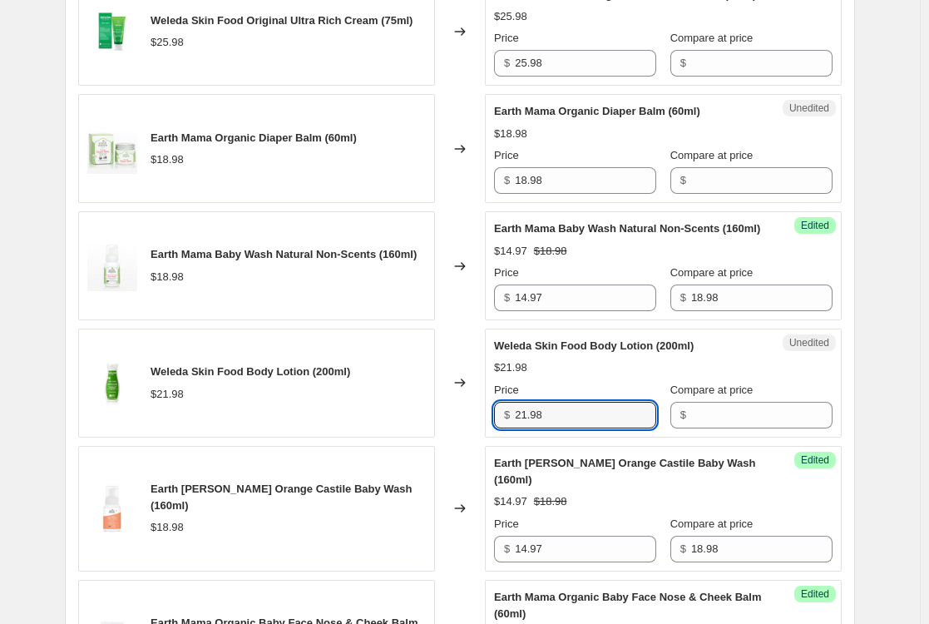
drag, startPoint x: 586, startPoint y: 449, endPoint x: 443, endPoint y: 451, distance: 143.1
click at [443, 438] on div "Weleda Skin Food Body Lotion (200ml) $21.98 Changed to Unedited Weleda Skin Foo…" at bounding box center [460, 383] width 764 height 109
type input "19.97"
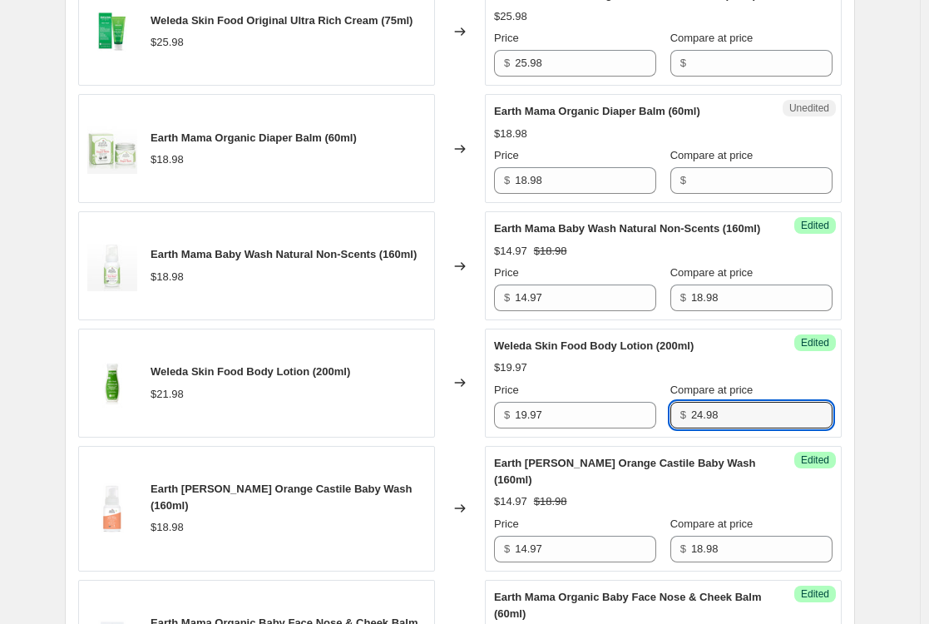
type input "24.98"
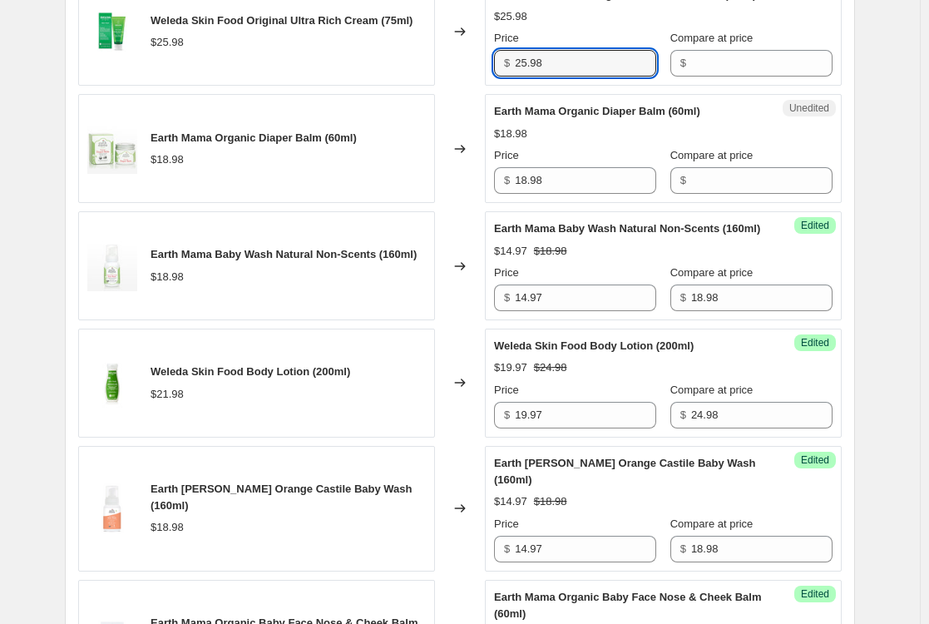
drag, startPoint x: 563, startPoint y: 77, endPoint x: 398, endPoint y: 76, distance: 165.5
click at [398, 76] on div "Weleda Skin Food Original Ultra Rich Cream (75ml) $25.98 Changed to Unedited We…" at bounding box center [460, 32] width 764 height 109
type input "19.97"
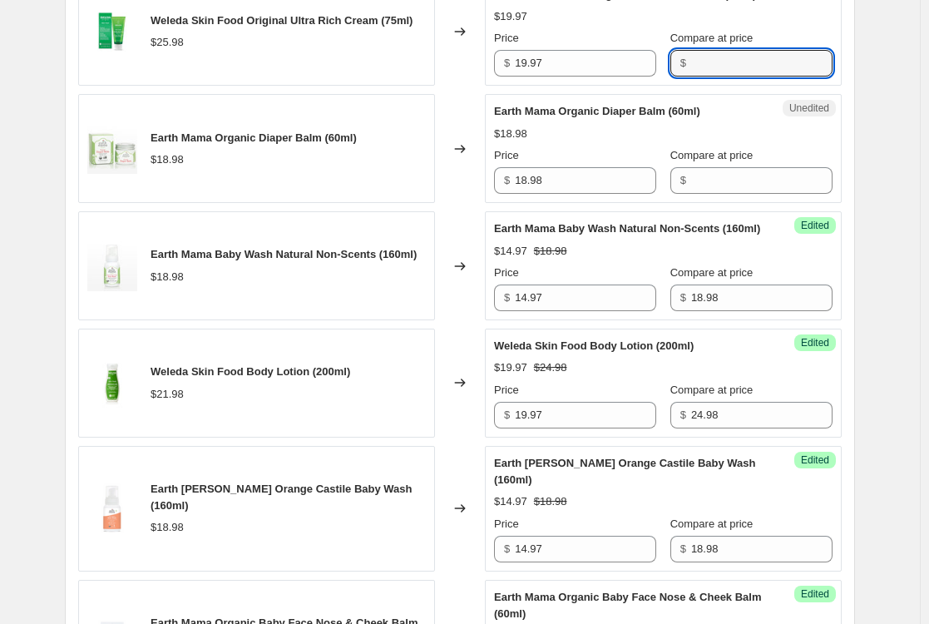
paste input "25.98"
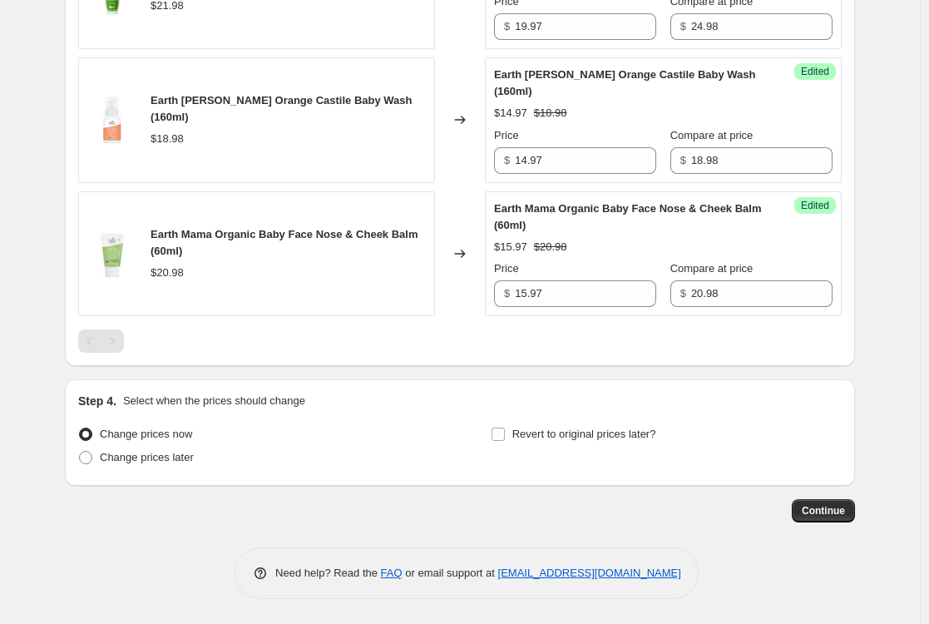
scroll to position [2085, 0]
type input "25.98"
click at [568, 435] on span "Revert to original prices later?" at bounding box center [584, 434] width 144 height 12
click at [505, 435] on input "Revert to original prices later?" at bounding box center [498, 434] width 13 height 13
checkbox input "true"
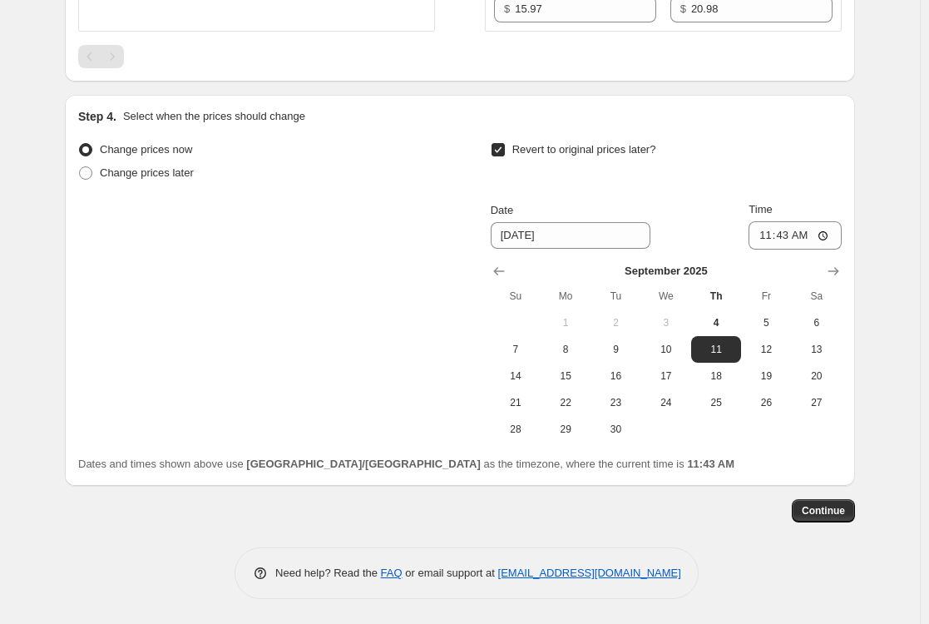
scroll to position [2370, 0]
click at [515, 430] on span "28" at bounding box center [515, 429] width 37 height 13
type input "9/28/2025"
click at [765, 231] on input "11:43" at bounding box center [795, 235] width 93 height 28
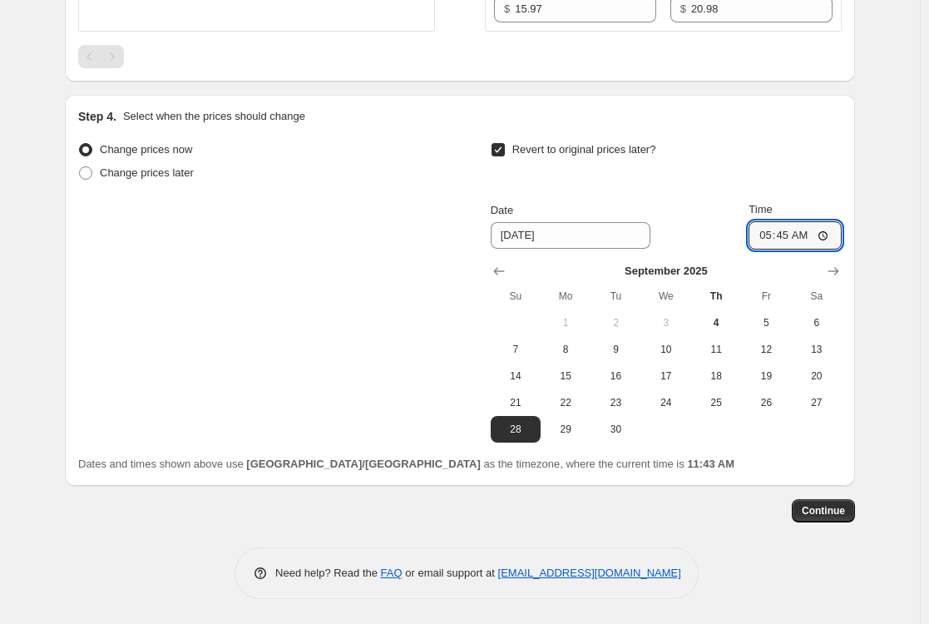
type input "17:45"
click at [828, 503] on button "Continue" at bounding box center [823, 510] width 63 height 23
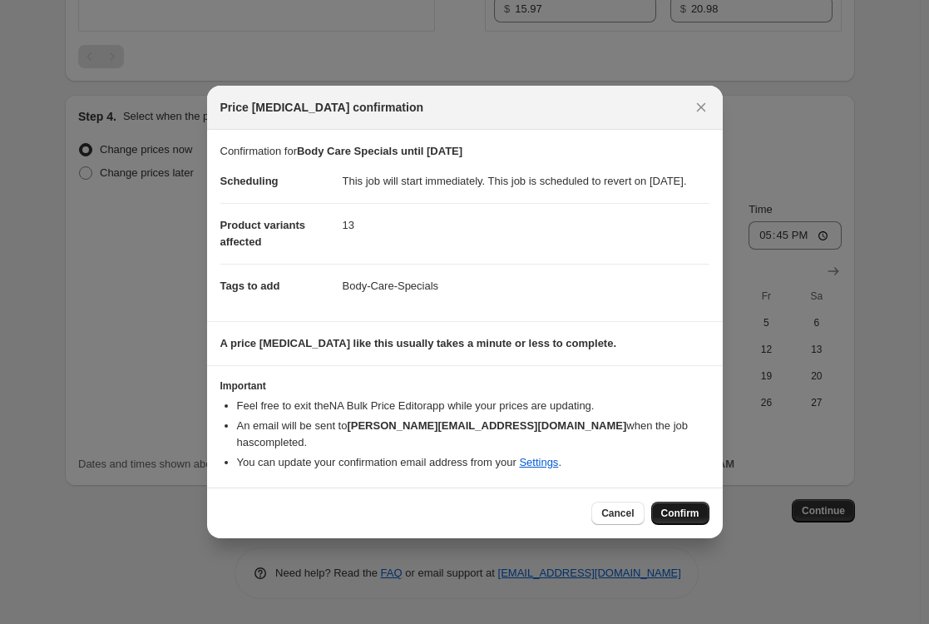
click at [685, 512] on span "Confirm" at bounding box center [680, 513] width 38 height 13
